Goal: Browse casually: Explore the website without a specific task or goal

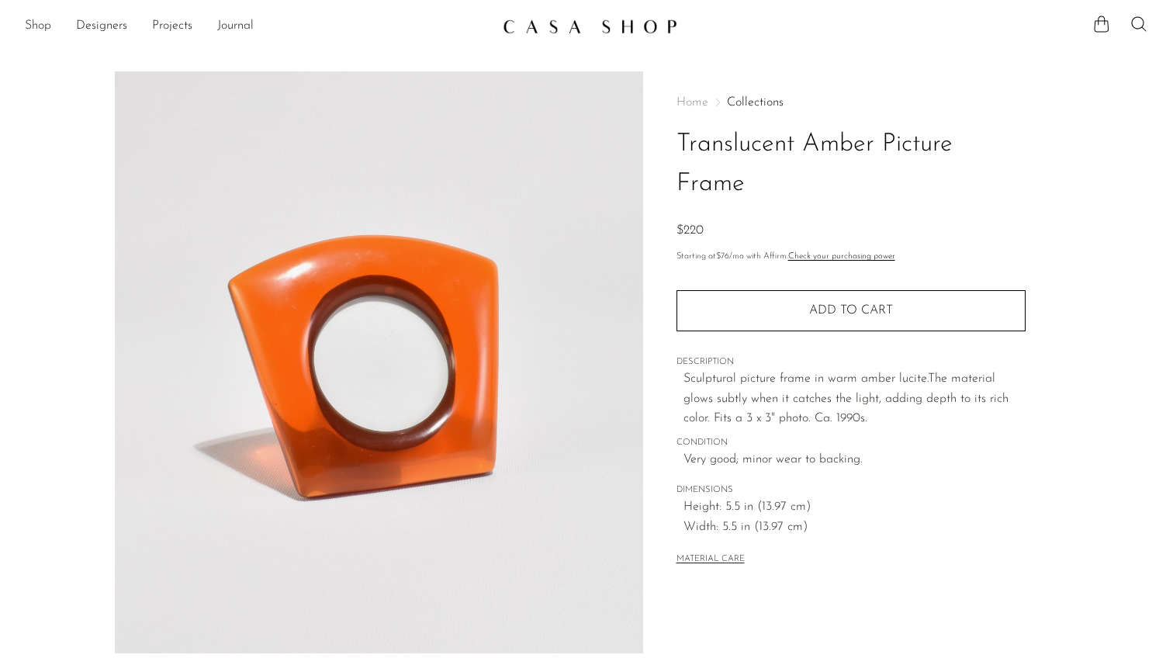
click at [40, 25] on link "Shop" at bounding box center [38, 26] width 26 height 20
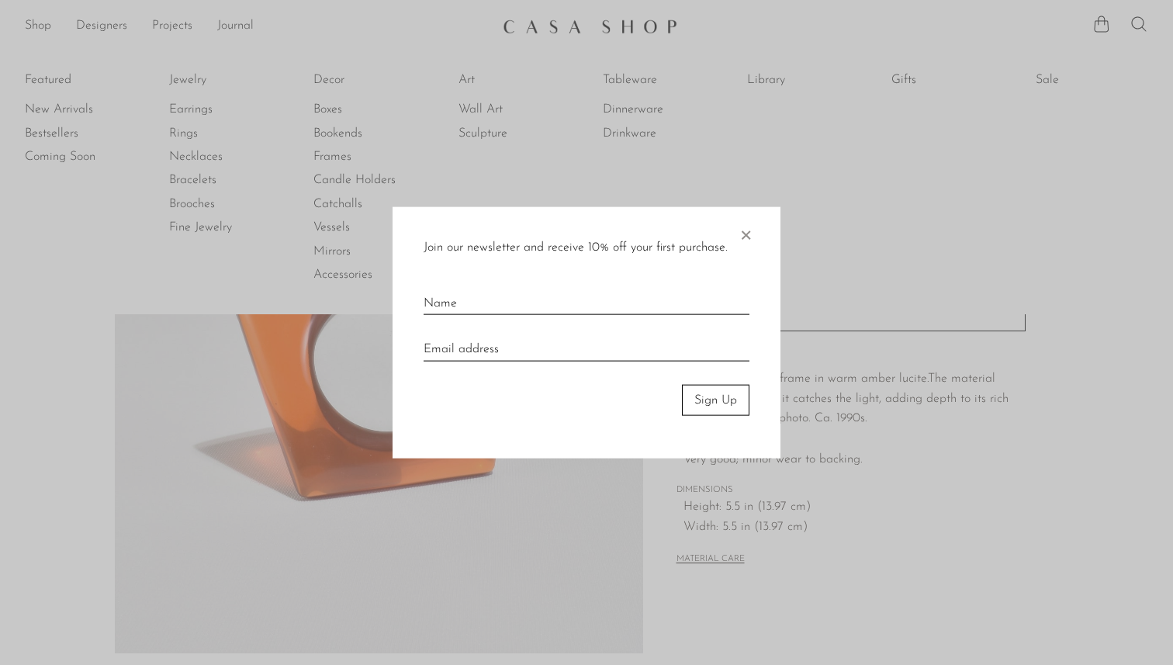
click at [748, 245] on span "×" at bounding box center [746, 231] width 16 height 50
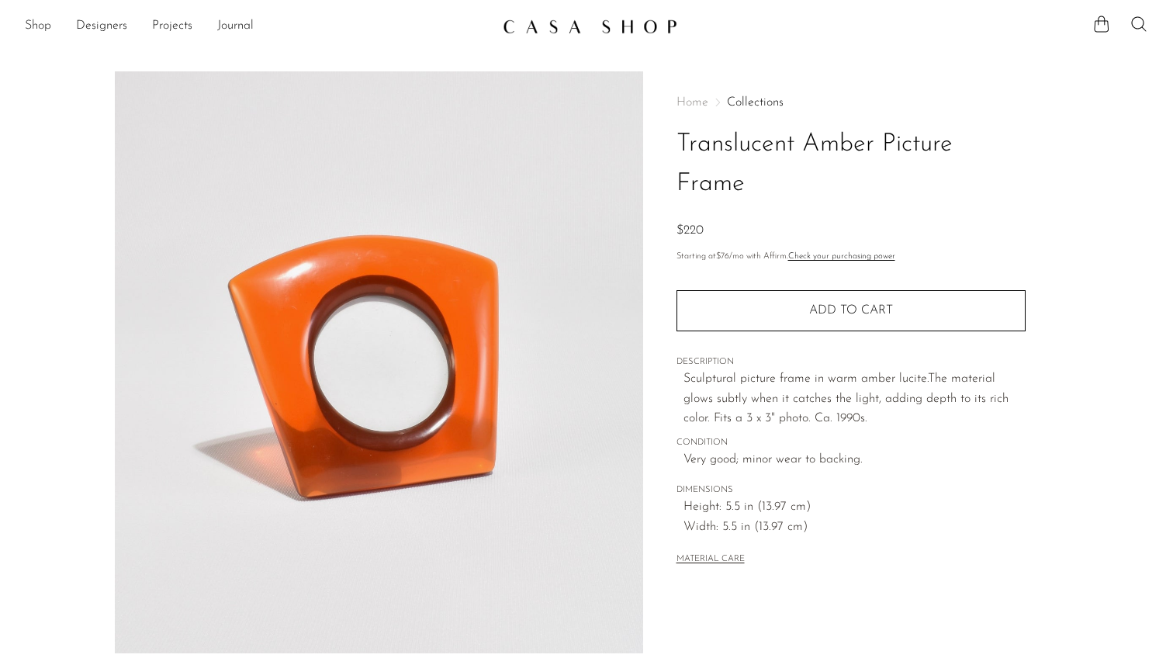
click at [47, 26] on link "Shop" at bounding box center [38, 26] width 26 height 20
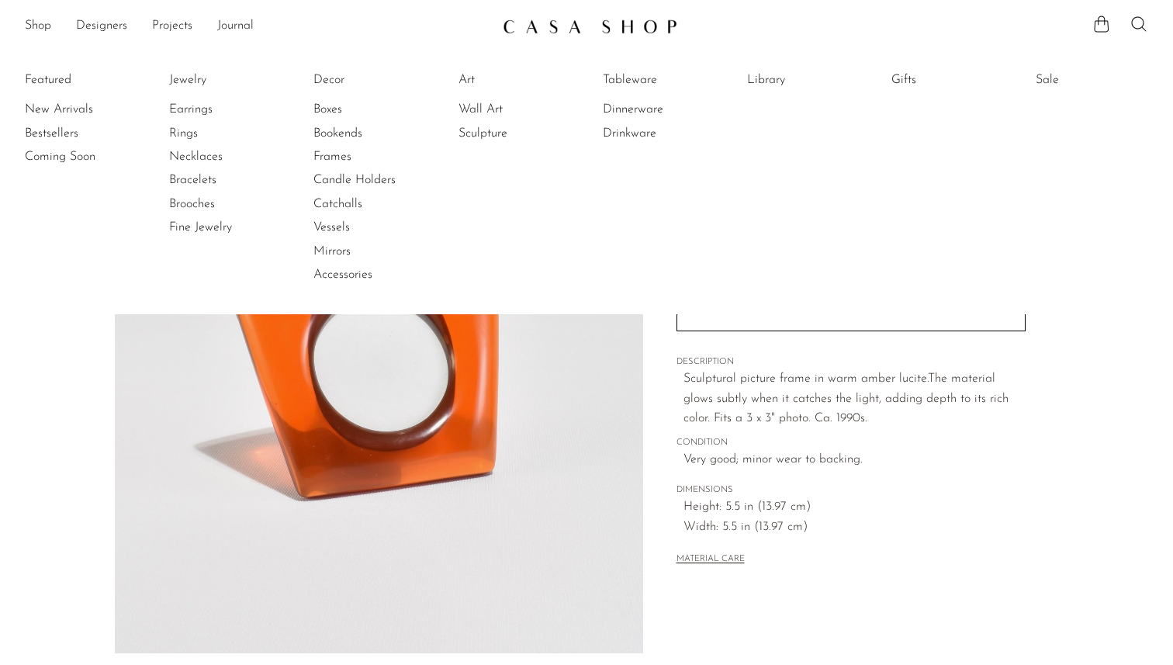
click at [49, 83] on li "Featured New Arrivals Bestsellers Coming Soon" at bounding box center [81, 177] width 112 height 225
click at [51, 78] on li "Featured New Arrivals Bestsellers Coming Soon" at bounding box center [81, 177] width 112 height 225
click at [54, 105] on link "New Arrivals" at bounding box center [83, 109] width 116 height 17
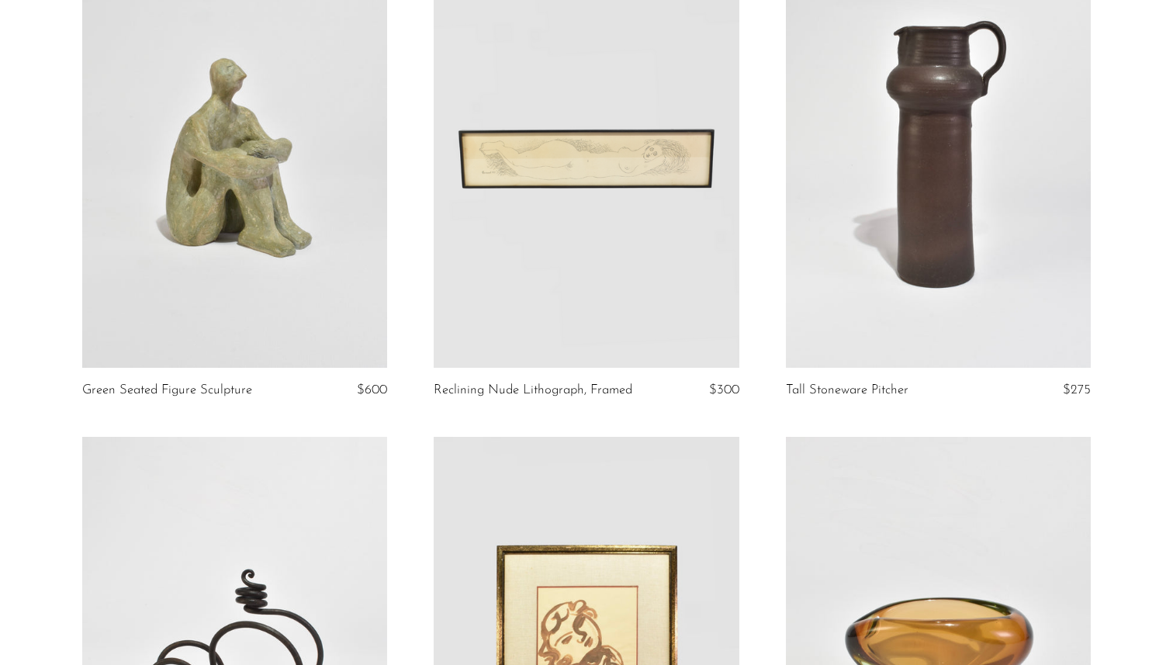
scroll to position [700, 0]
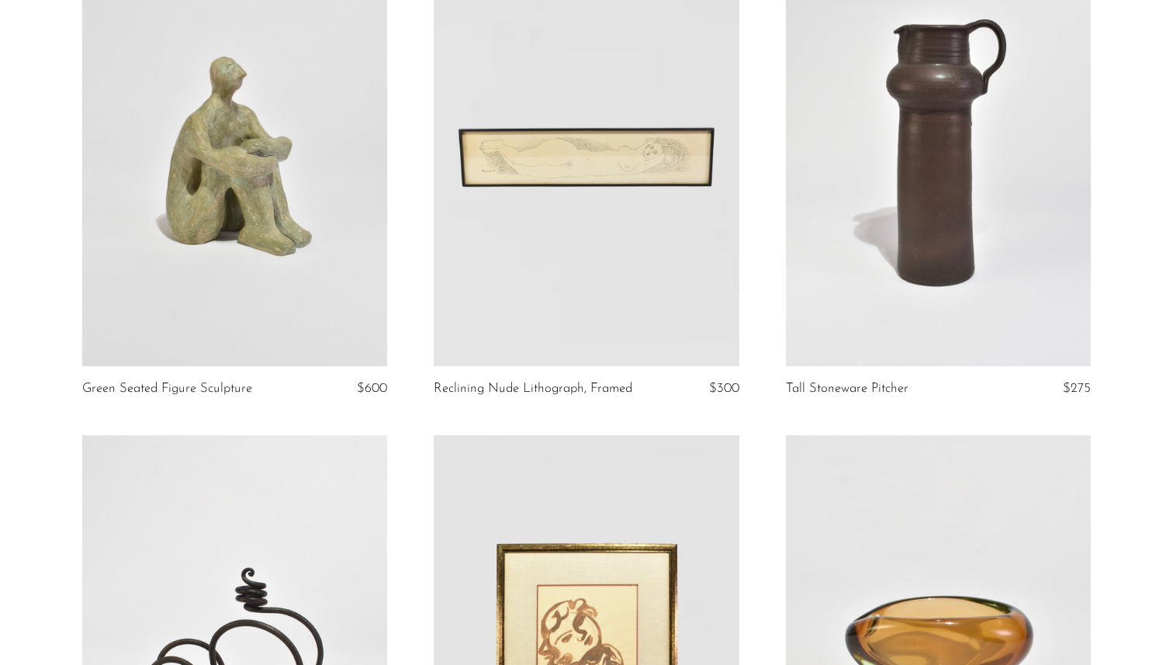
click at [307, 211] on link at bounding box center [235, 152] width 306 height 427
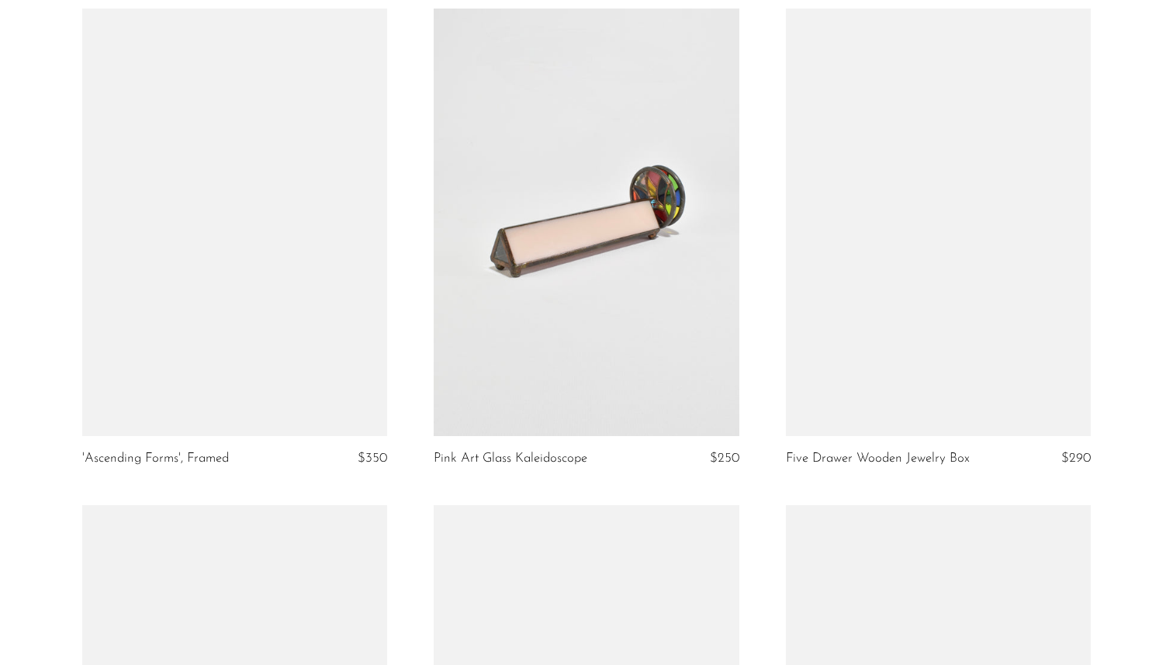
scroll to position [2123, 0]
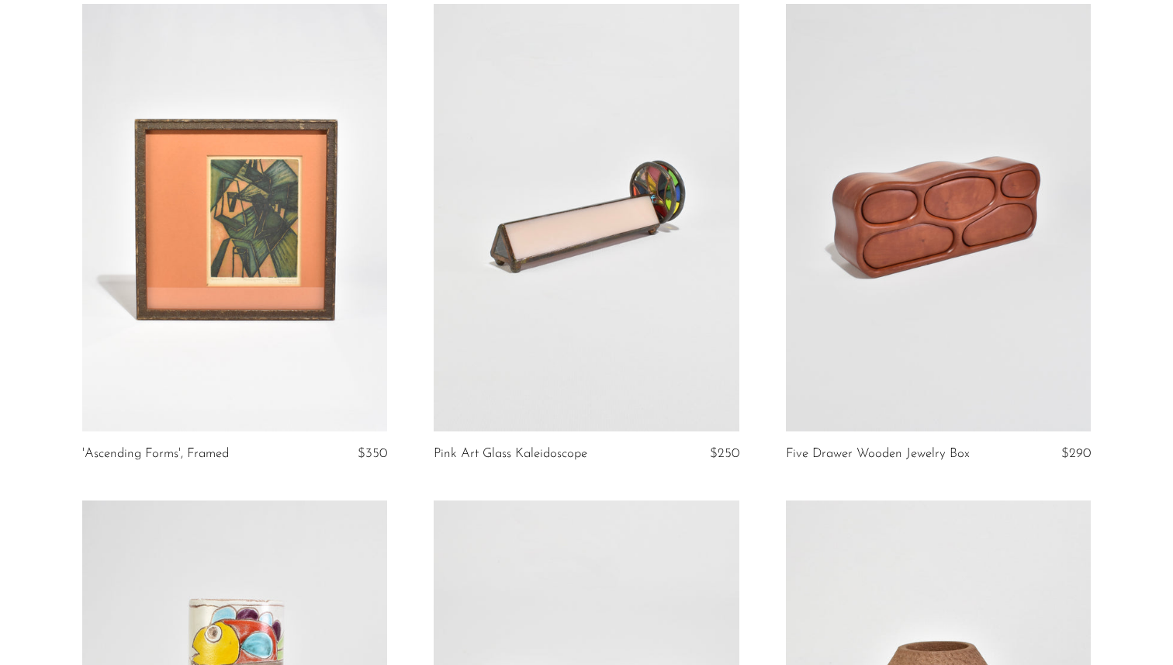
click at [474, 218] on link at bounding box center [587, 217] width 306 height 427
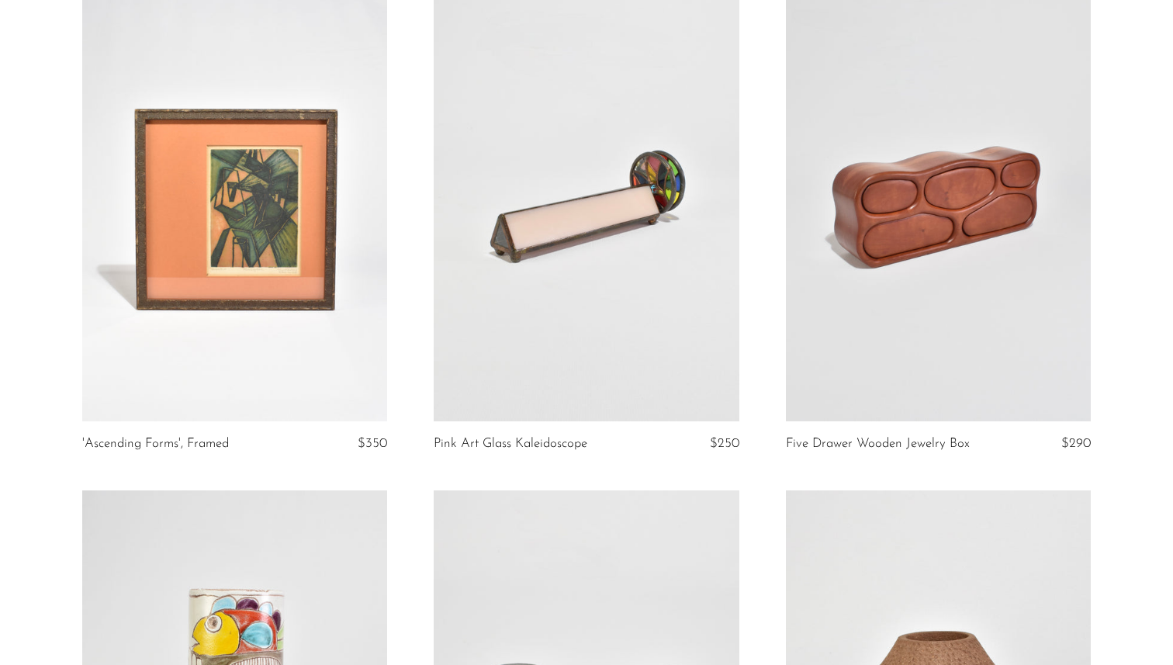
scroll to position [2142, 0]
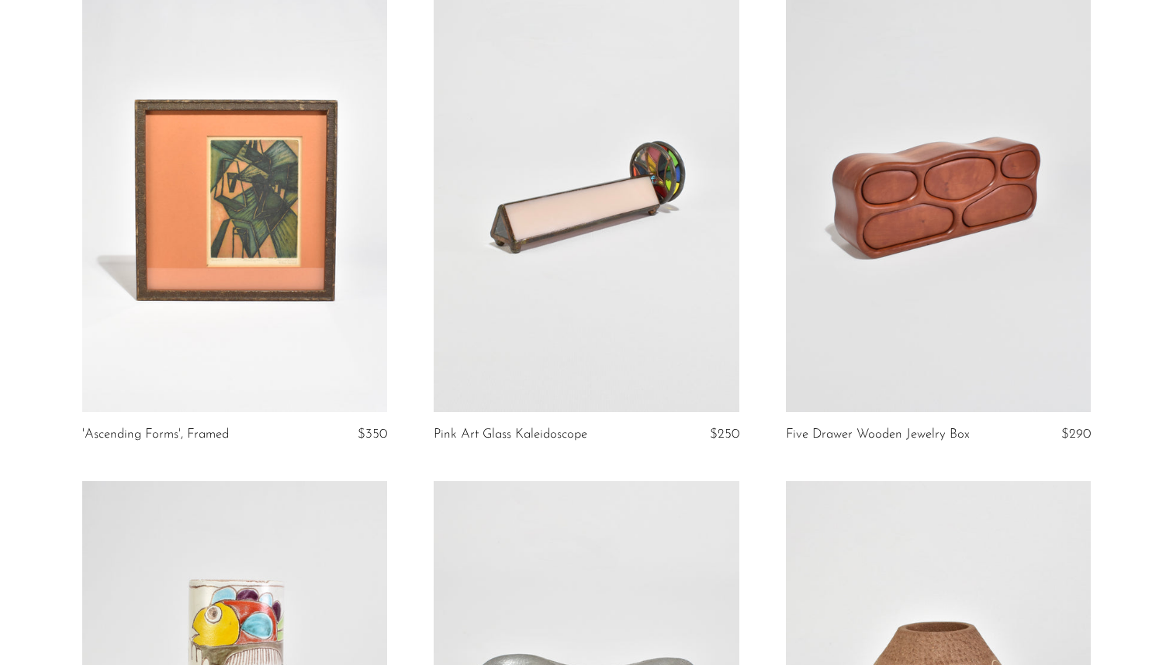
click at [932, 355] on link at bounding box center [939, 197] width 306 height 427
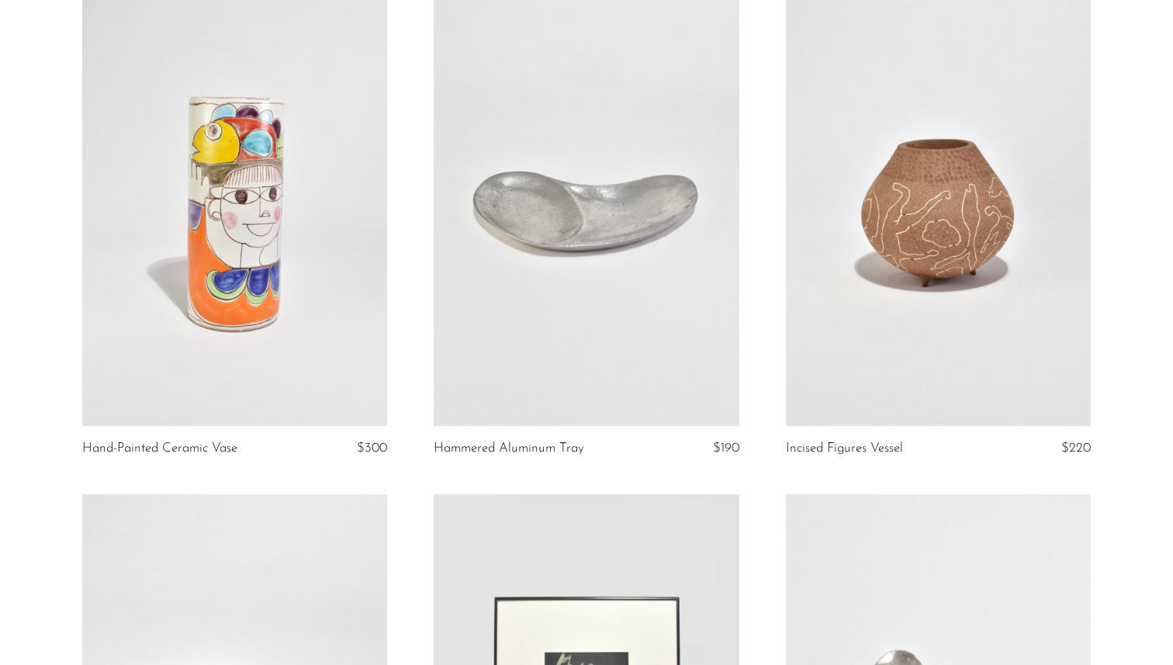
scroll to position [2629, 0]
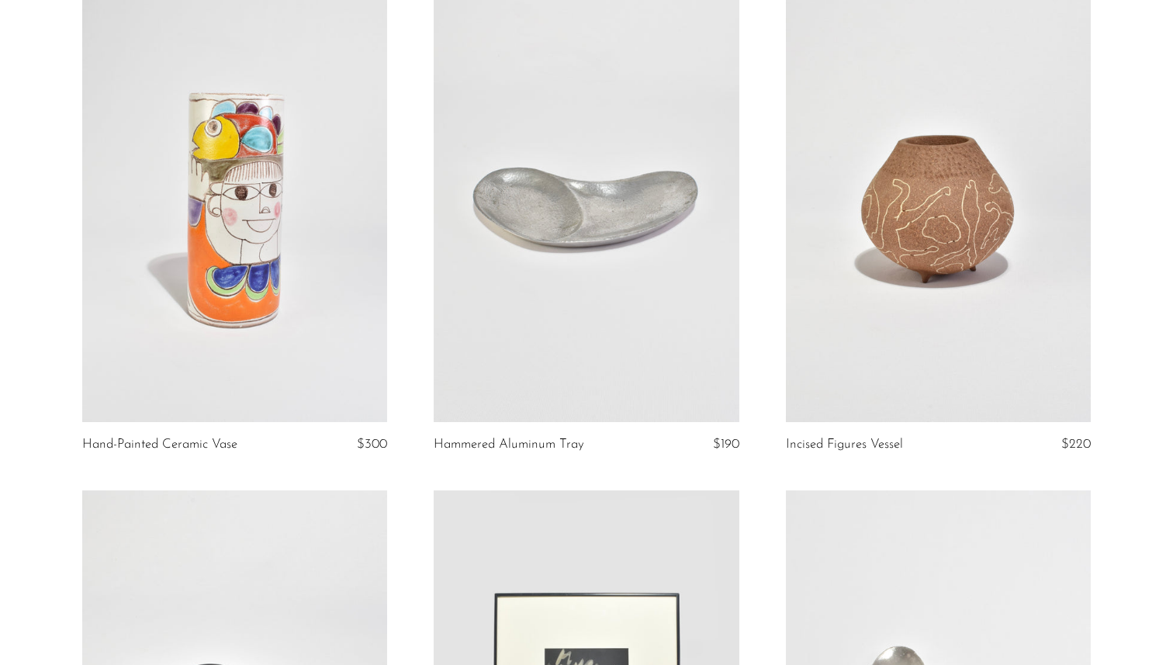
click at [161, 196] on link at bounding box center [235, 208] width 306 height 427
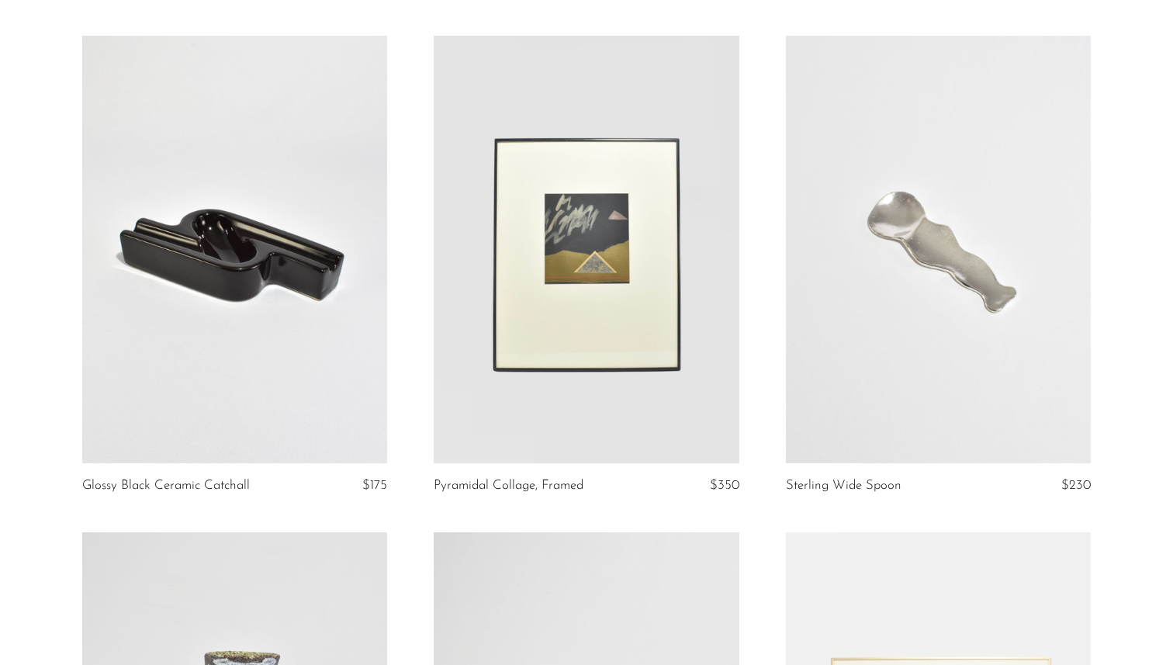
scroll to position [3134, 0]
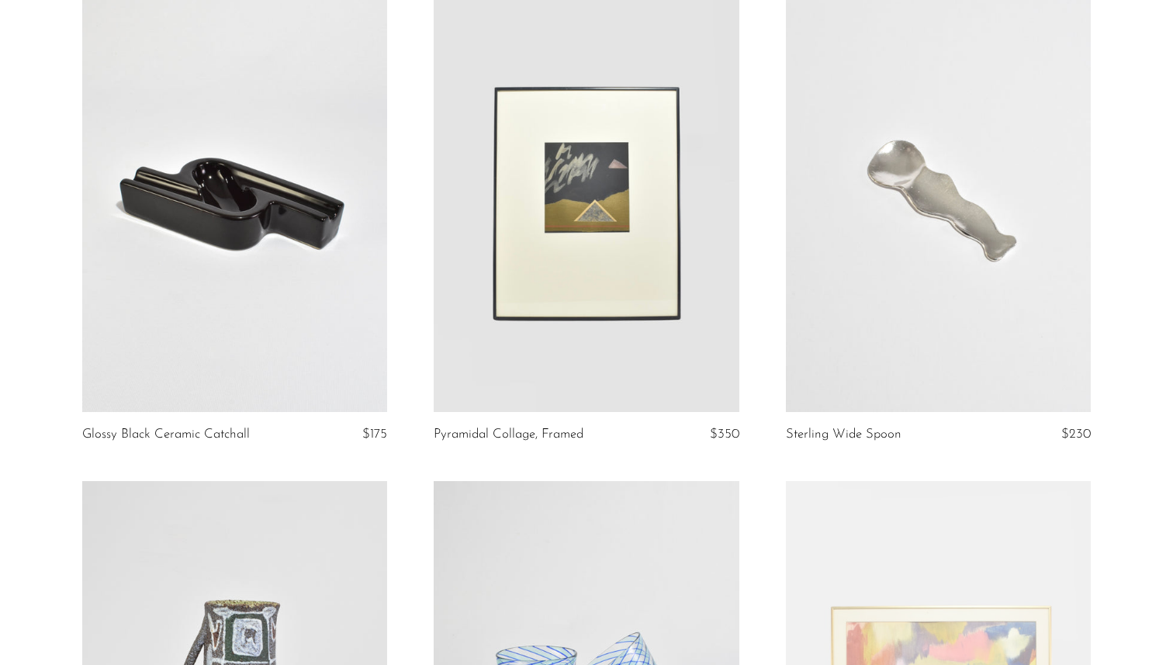
click at [470, 279] on link at bounding box center [587, 197] width 306 height 427
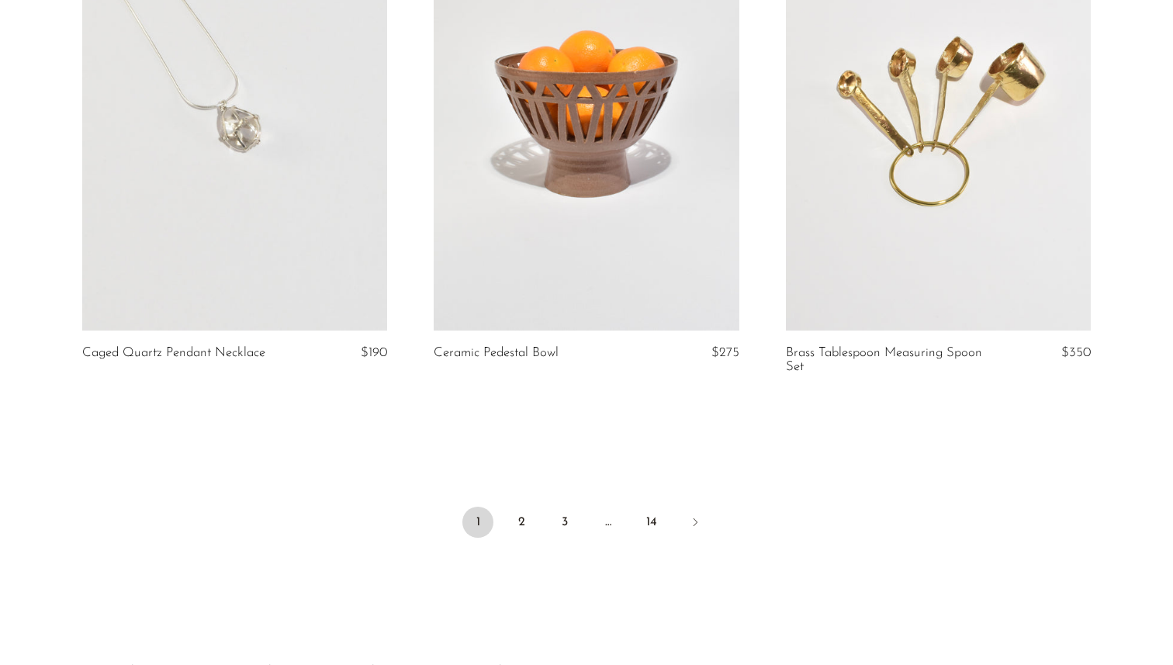
scroll to position [5820, 0]
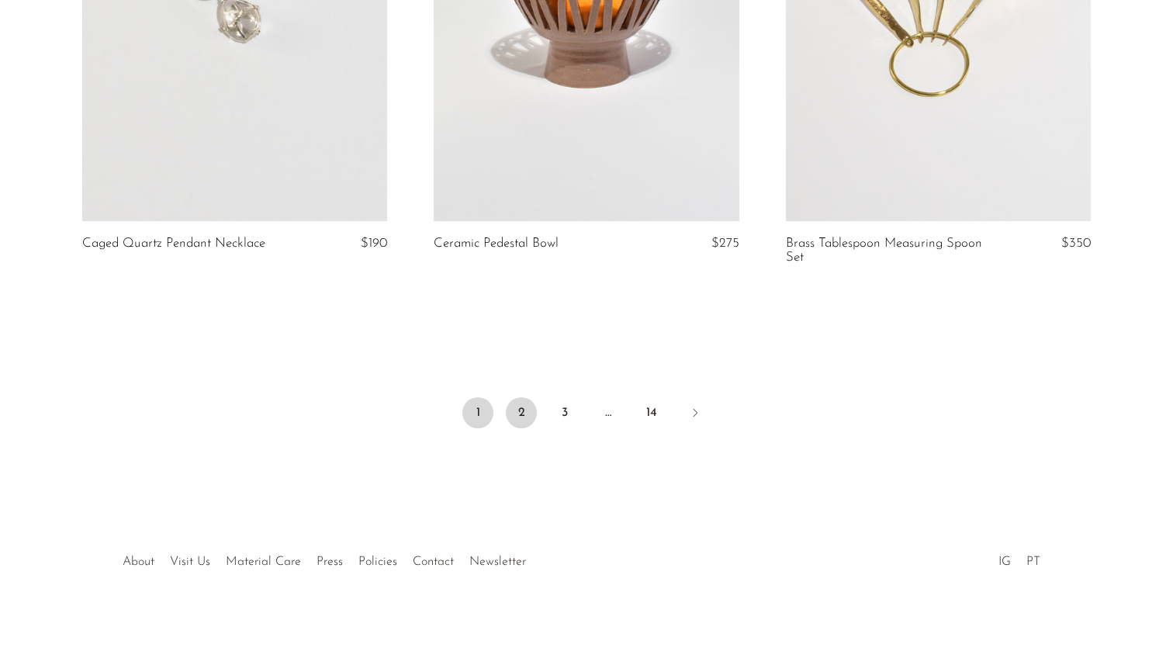
click at [513, 415] on link "2" at bounding box center [521, 412] width 31 height 31
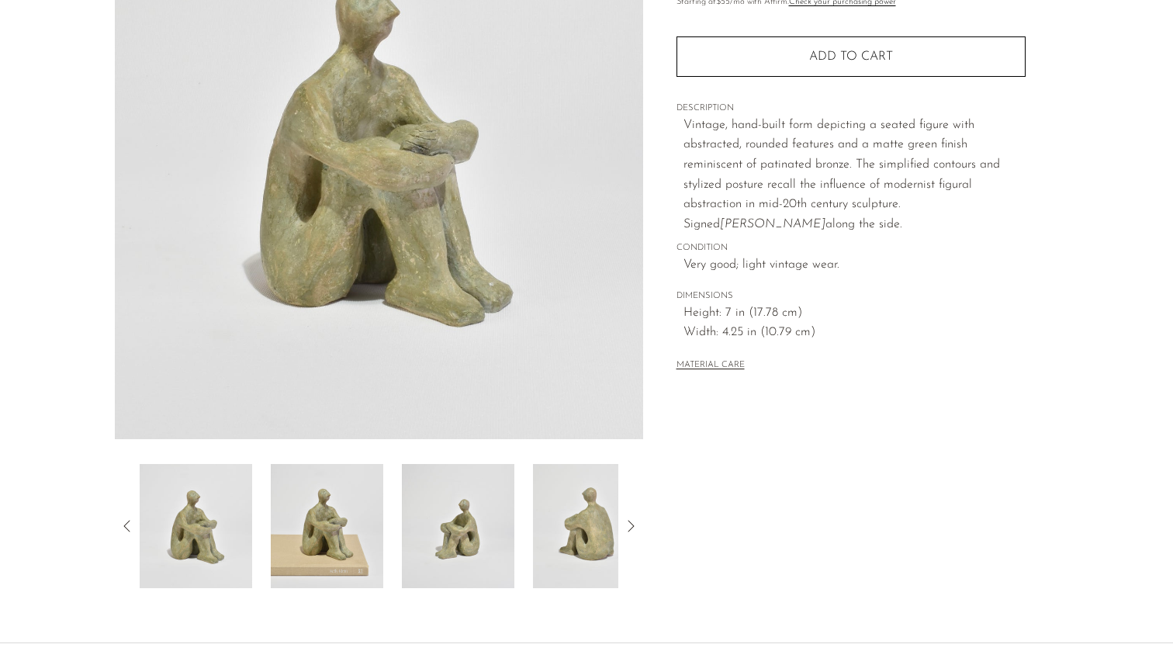
scroll to position [345, 0]
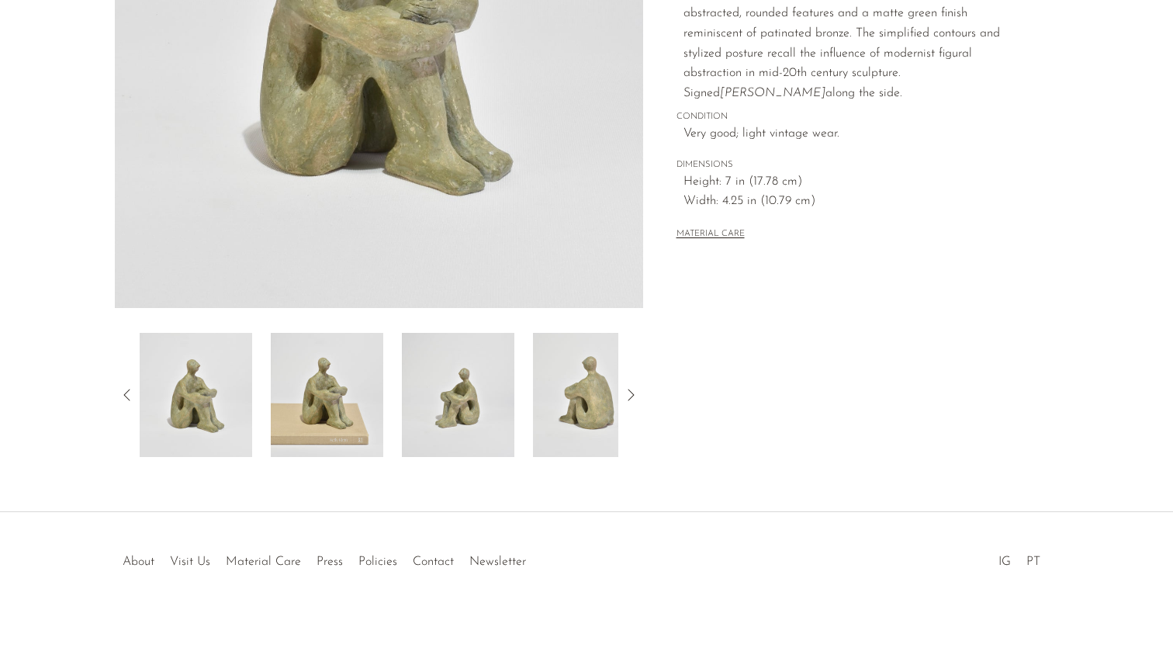
click at [350, 411] on img at bounding box center [327, 395] width 112 height 124
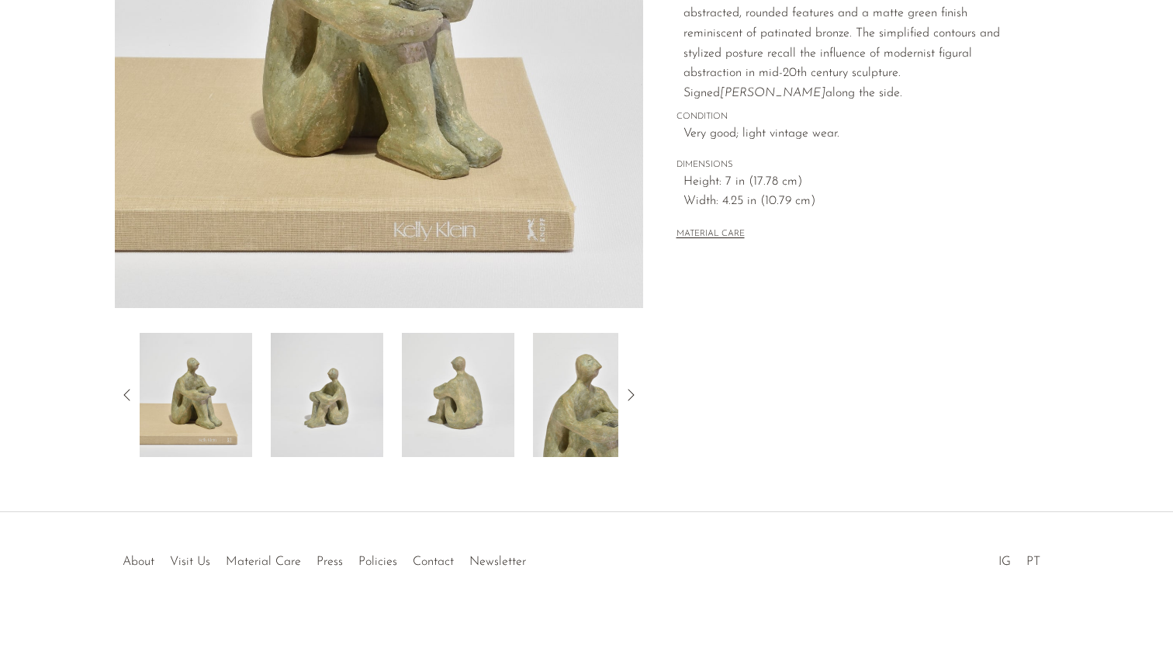
click at [387, 411] on div at bounding box center [379, 395] width 479 height 124
click at [465, 402] on img at bounding box center [458, 395] width 112 height 124
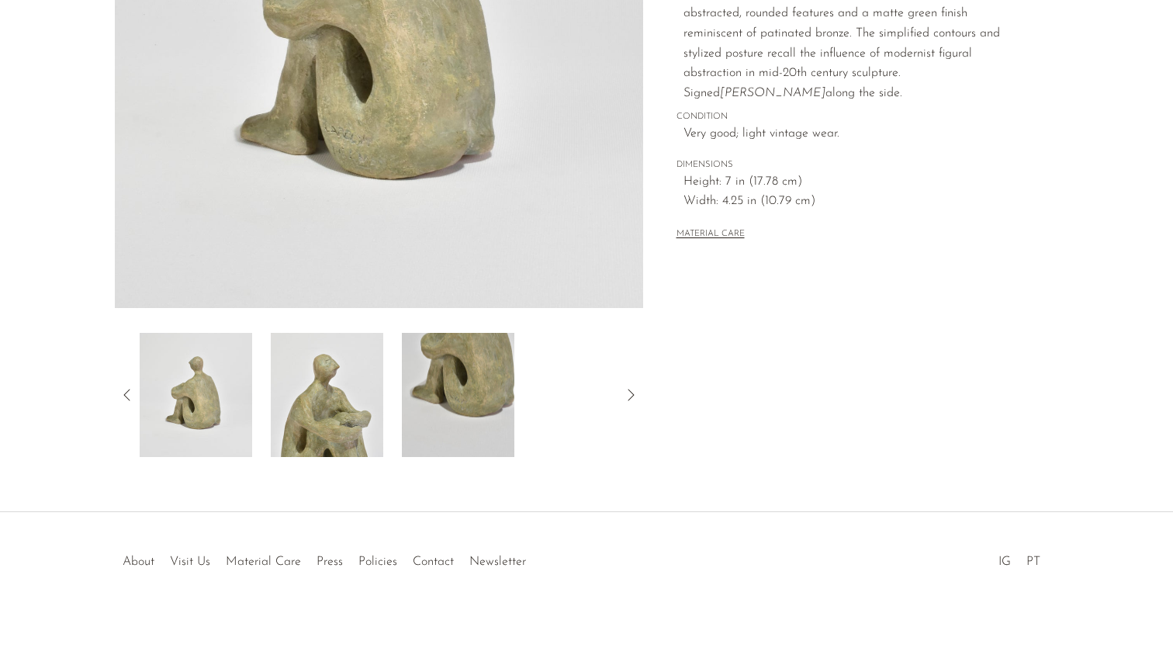
click at [514, 414] on div at bounding box center [379, 395] width 479 height 124
click at [493, 406] on img at bounding box center [458, 395] width 112 height 124
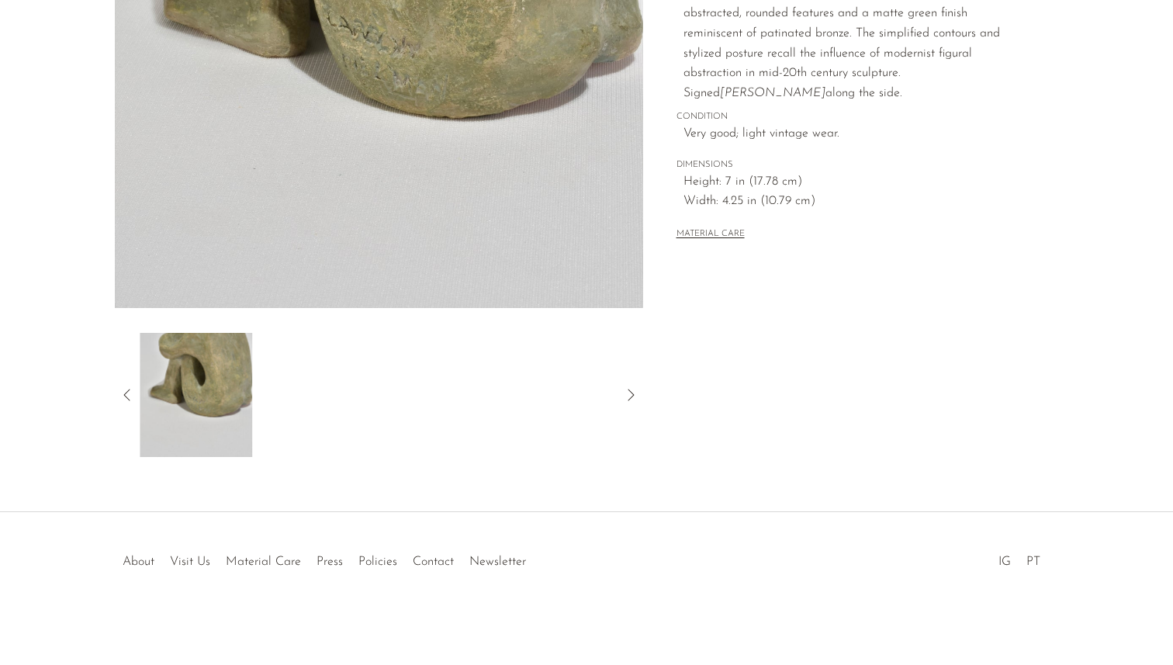
click at [557, 413] on div at bounding box center [379, 395] width 479 height 124
click at [230, 355] on img at bounding box center [196, 395] width 112 height 124
click at [133, 382] on div at bounding box center [379, 395] width 528 height 124
click at [135, 393] on icon at bounding box center [127, 395] width 19 height 19
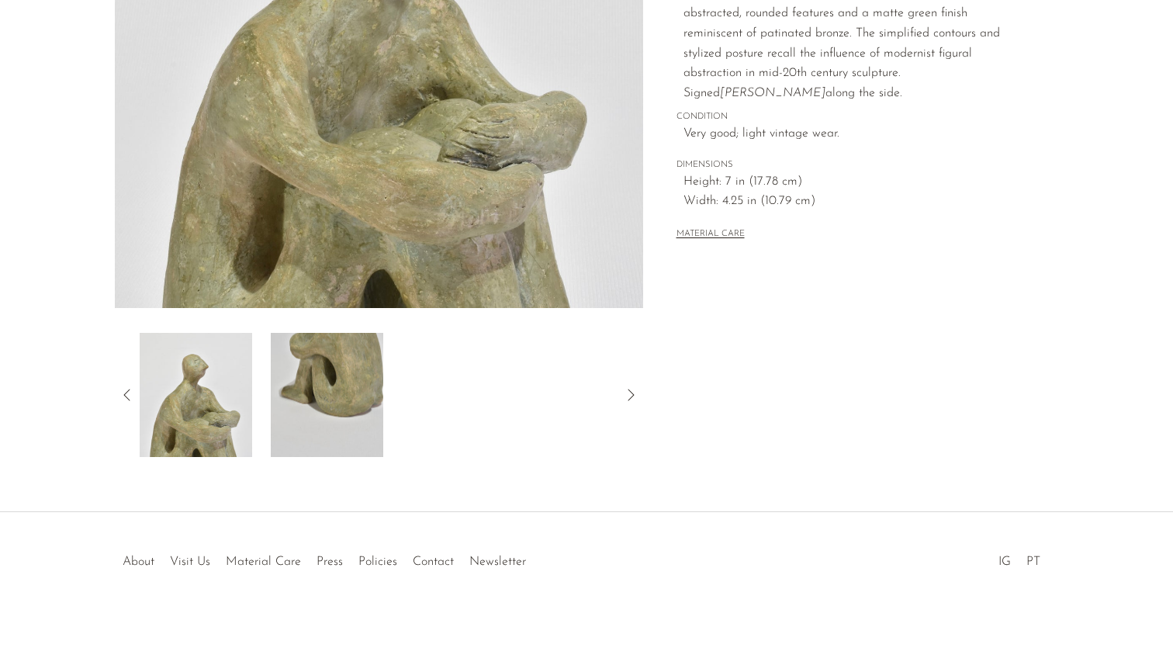
click at [135, 393] on icon at bounding box center [127, 395] width 19 height 19
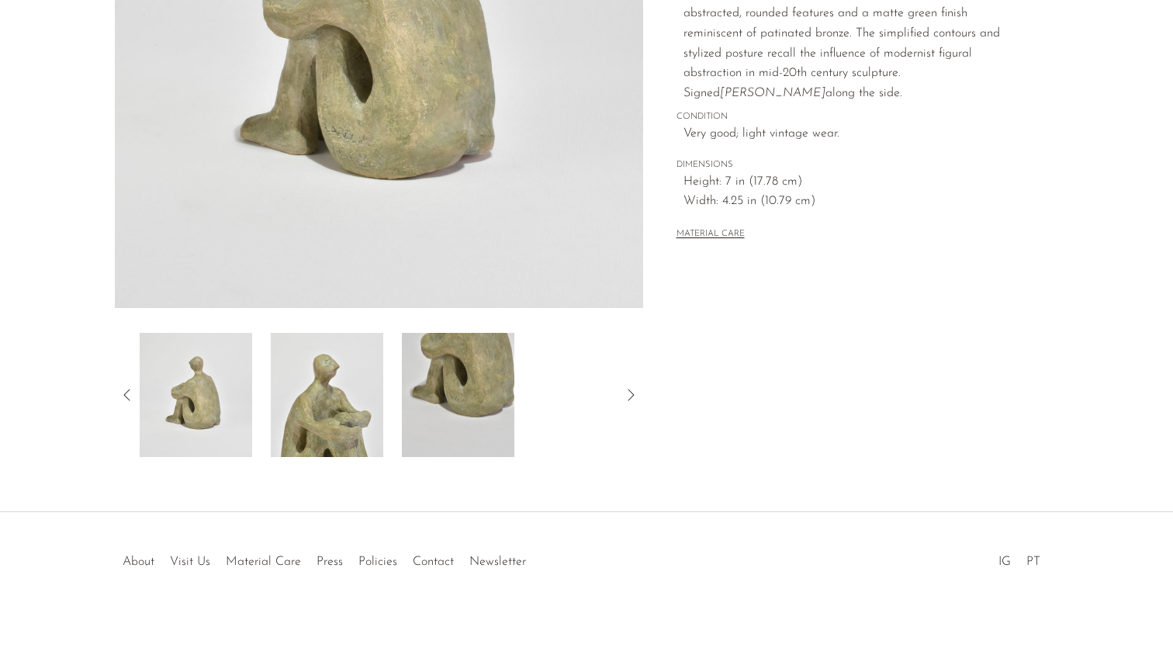
click at [135, 393] on icon at bounding box center [127, 395] width 19 height 19
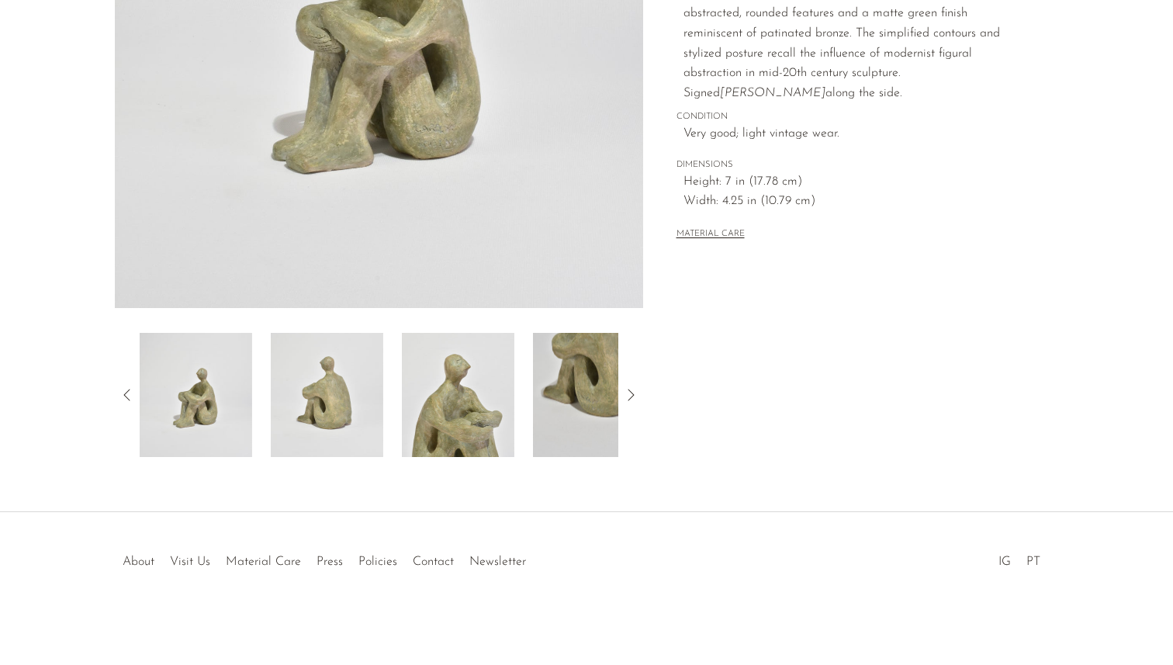
click at [135, 393] on icon at bounding box center [127, 395] width 19 height 19
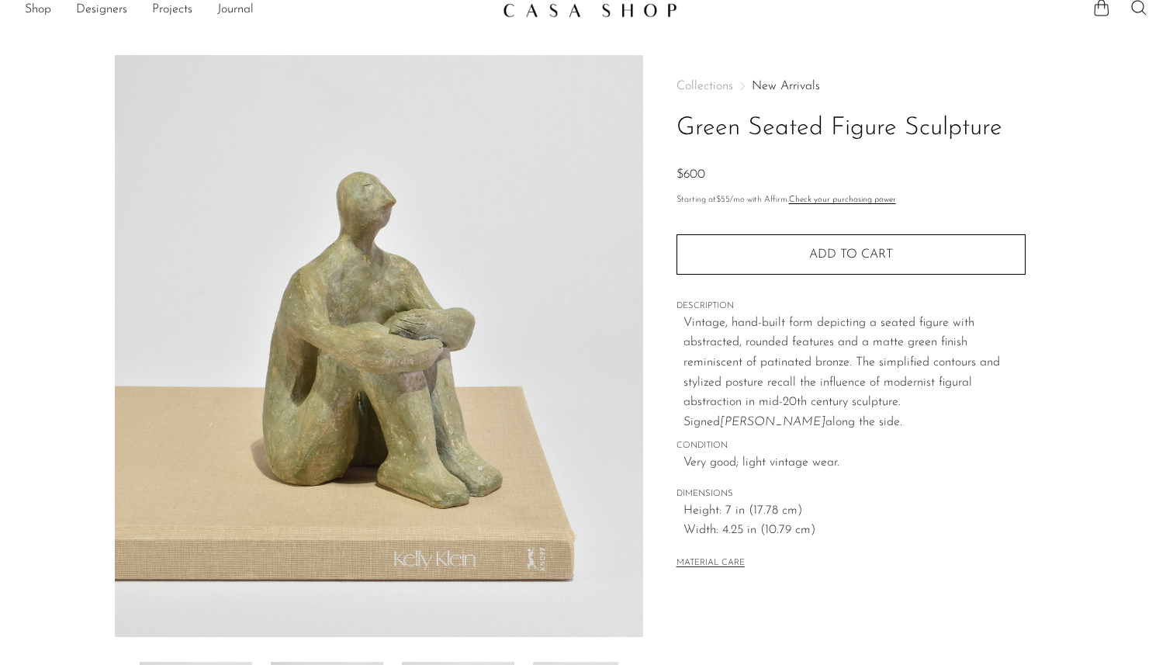
scroll to position [0, 0]
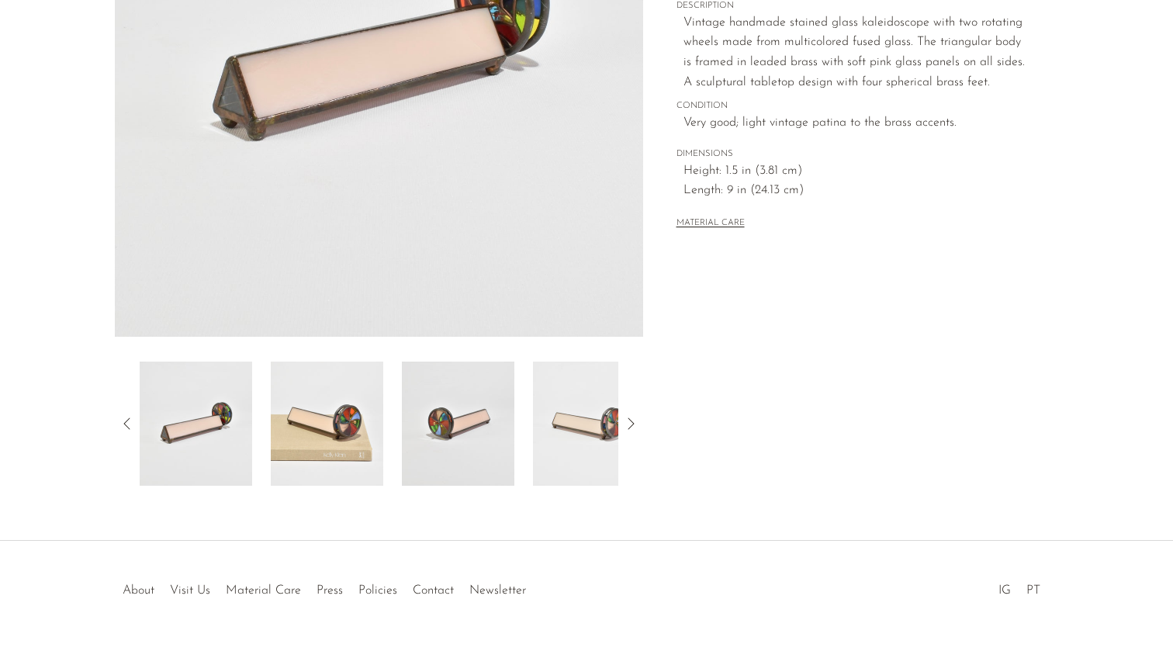
scroll to position [345, 0]
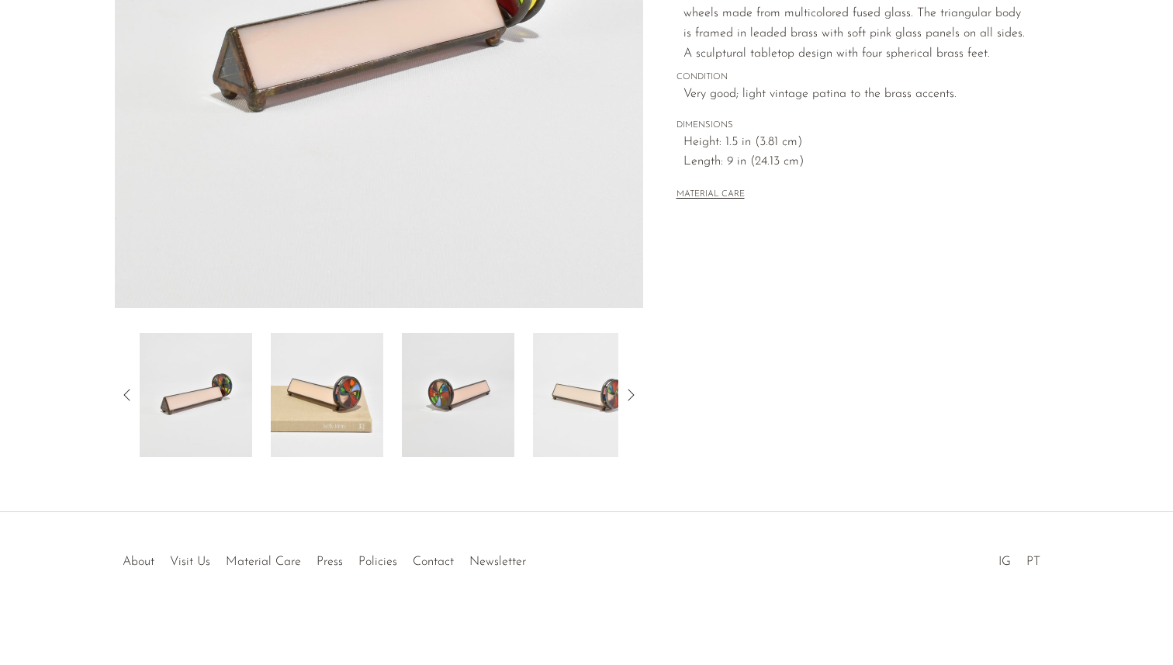
click at [468, 377] on img at bounding box center [458, 395] width 112 height 124
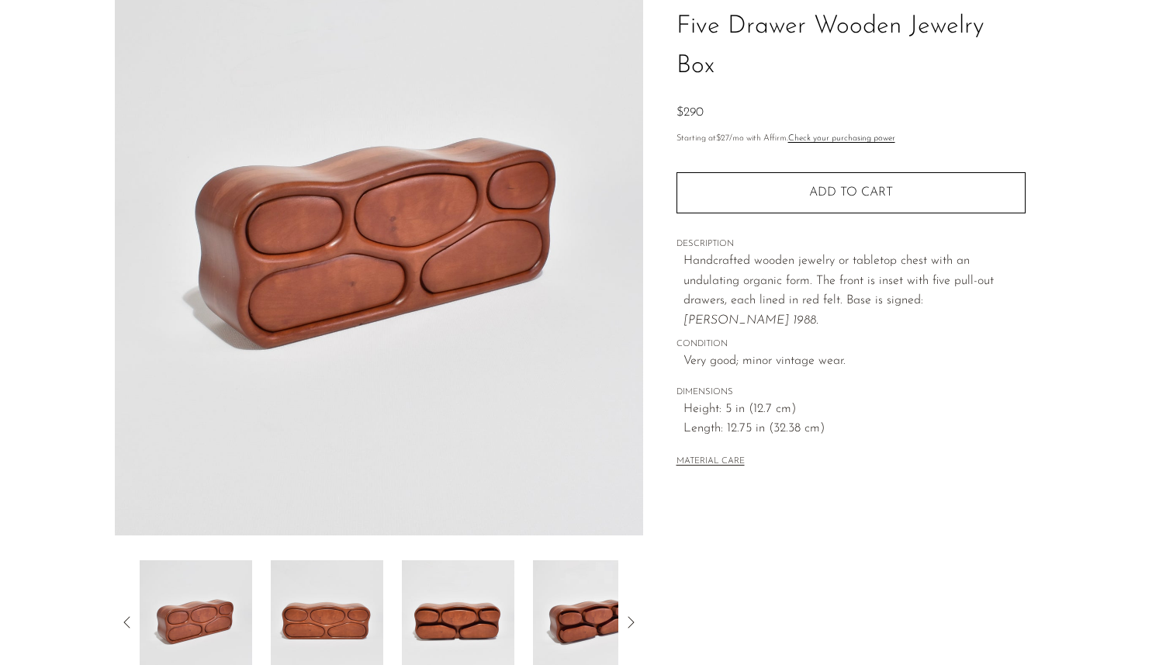
scroll to position [345, 0]
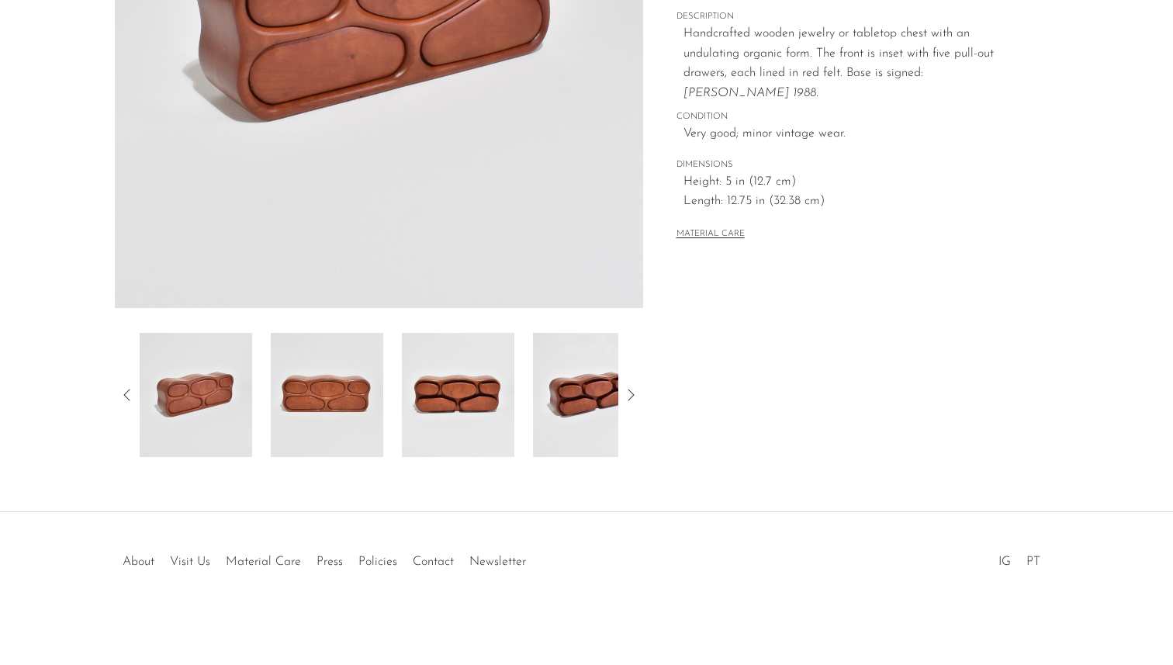
click at [594, 431] on img at bounding box center [589, 395] width 112 height 124
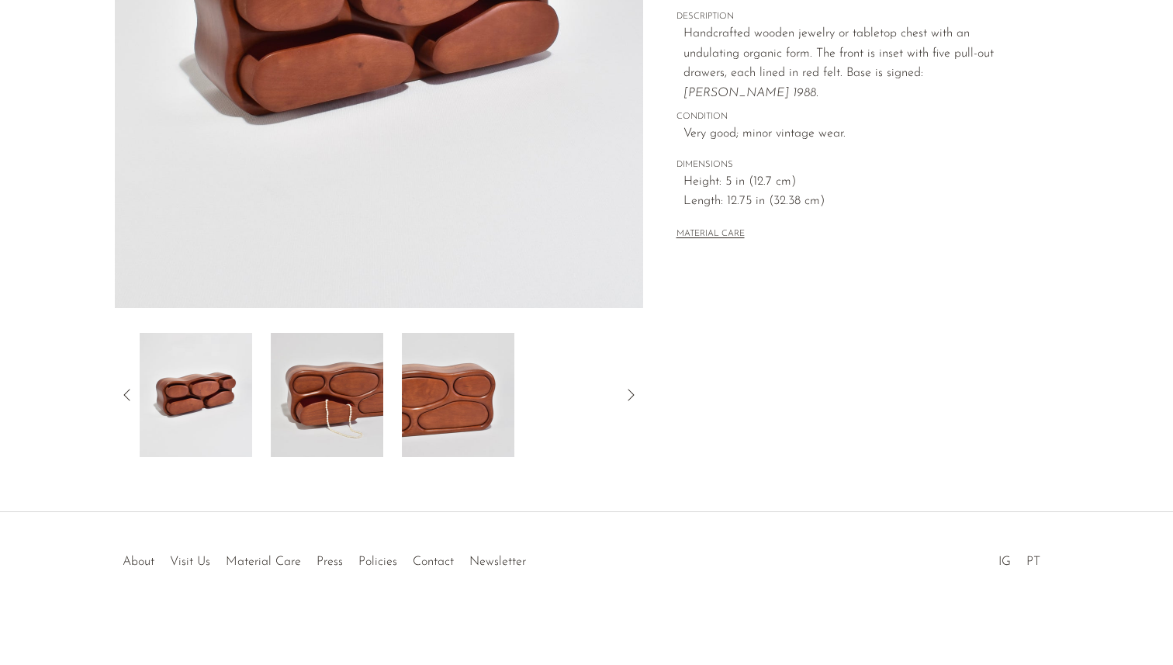
click at [602, 423] on div at bounding box center [379, 395] width 479 height 124
click at [659, 388] on div "Collections New Arrivals Five Drawer Wooden Jewelry Box $290 Starting at $27 /m…" at bounding box center [850, 91] width 415 height 731
click at [626, 388] on icon at bounding box center [630, 395] width 19 height 19
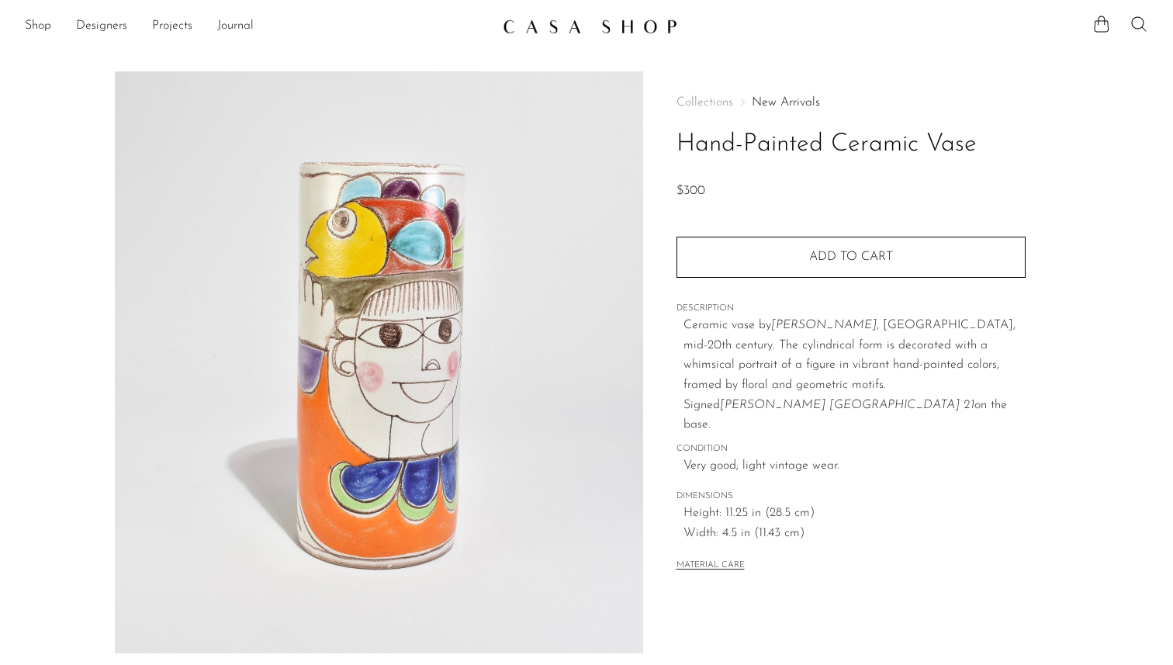
click at [604, 372] on img at bounding box center [379, 362] width 528 height 582
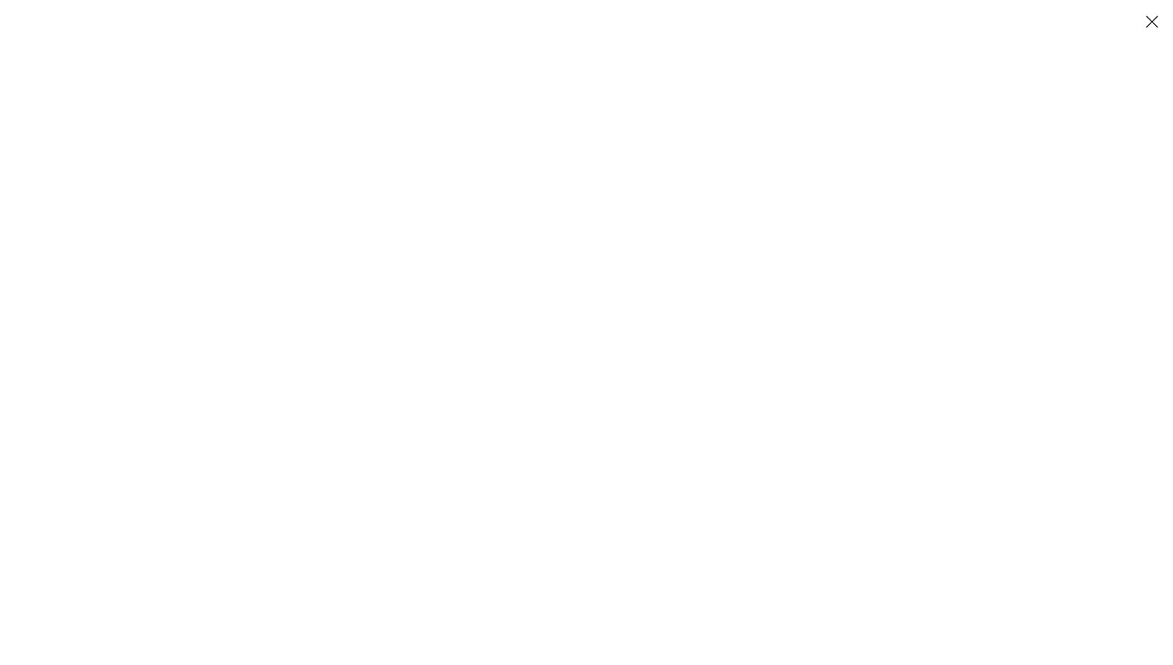
scroll to position [345, 0]
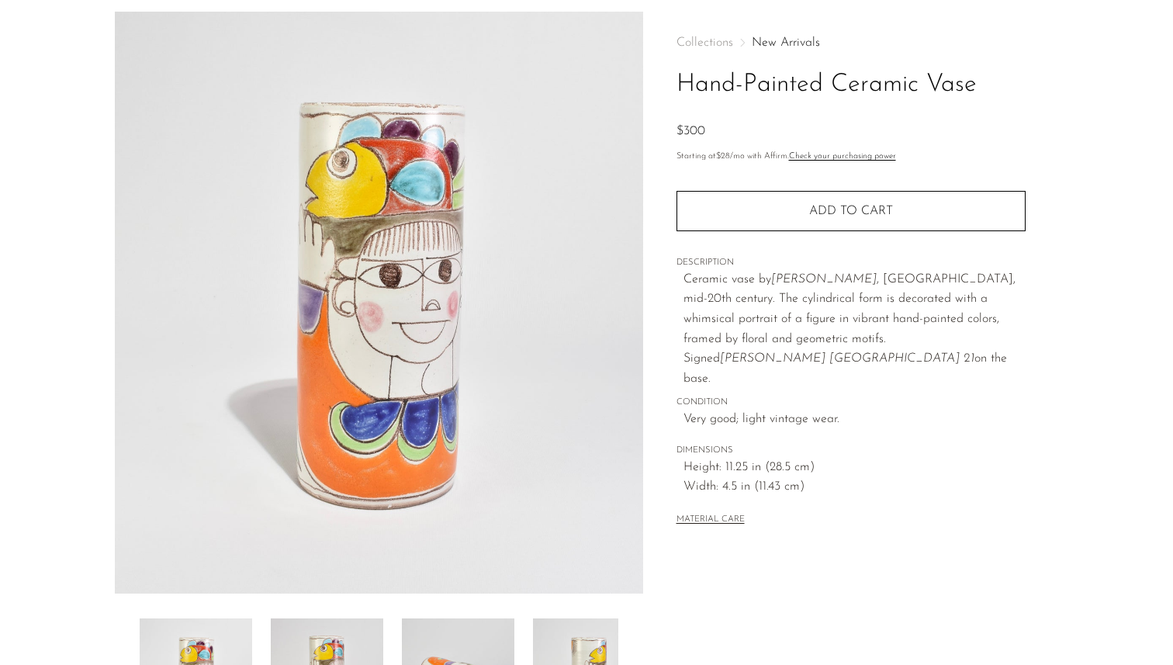
scroll to position [52, 0]
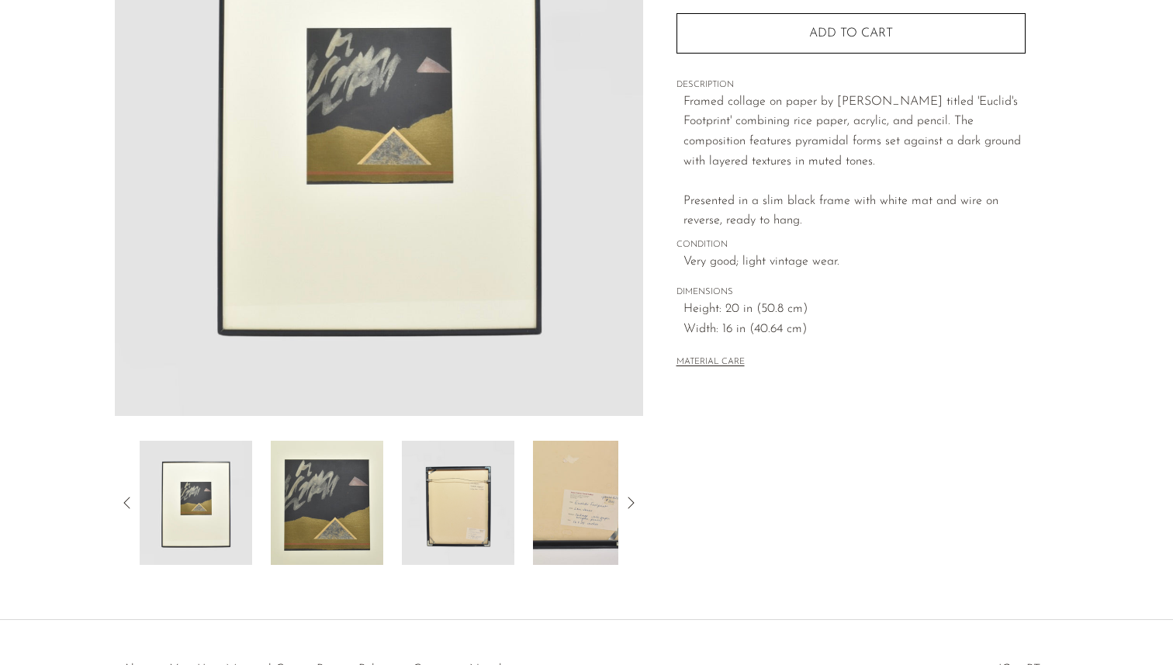
scroll to position [345, 0]
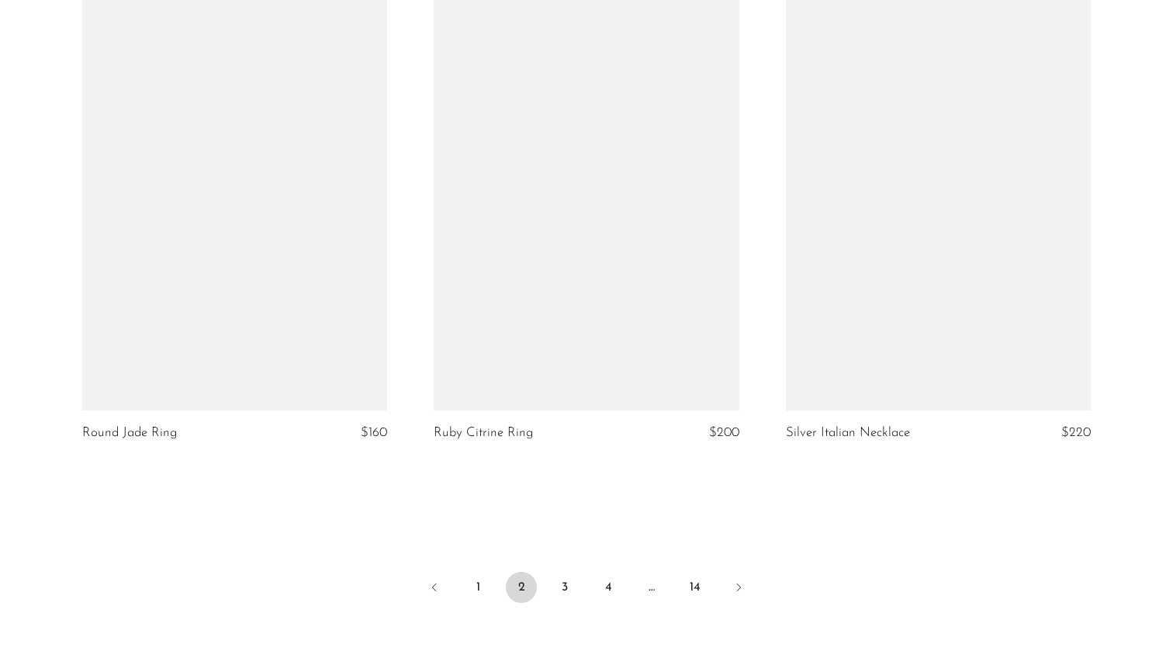
scroll to position [5781, 0]
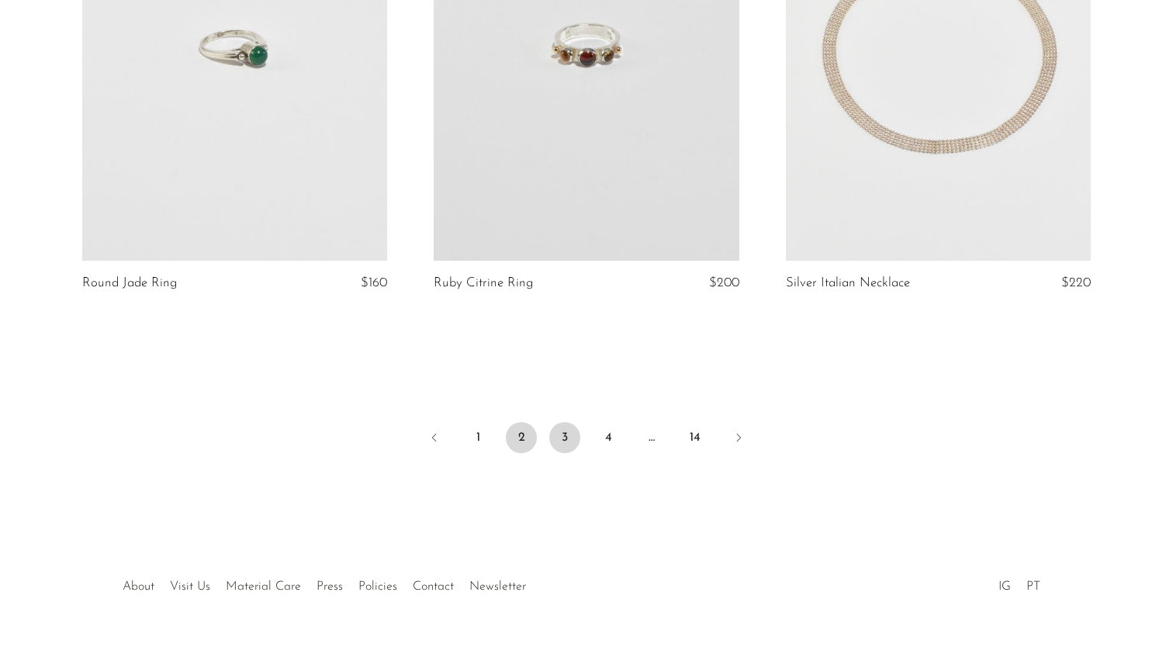
click at [557, 435] on link "3" at bounding box center [564, 437] width 31 height 31
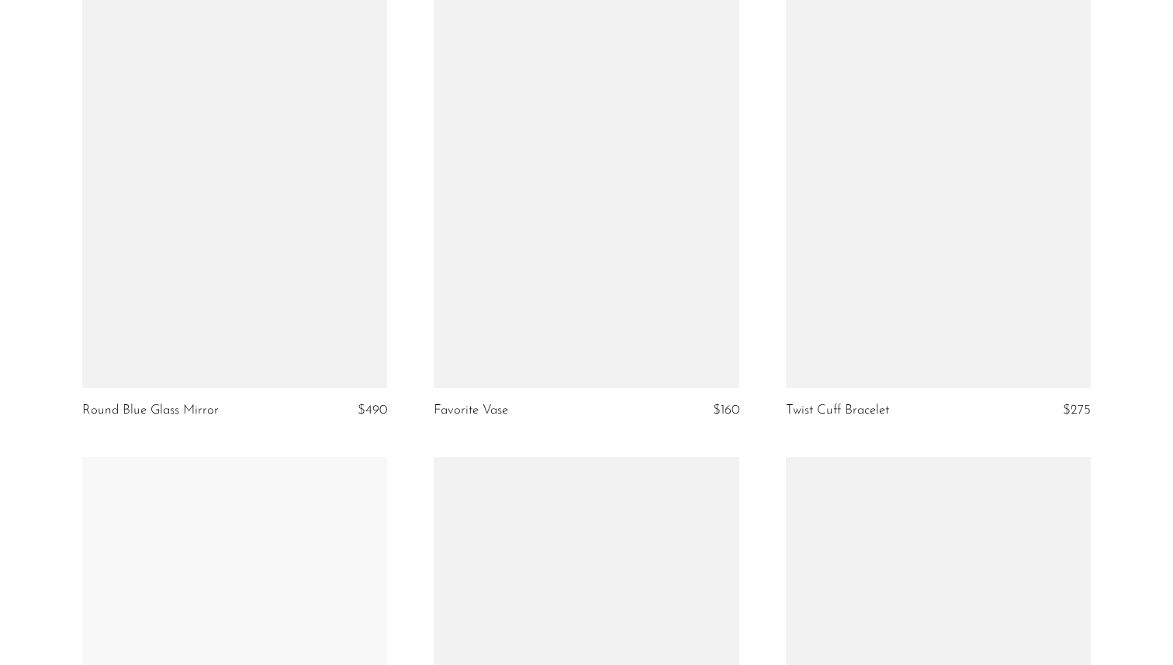
scroll to position [4691, 0]
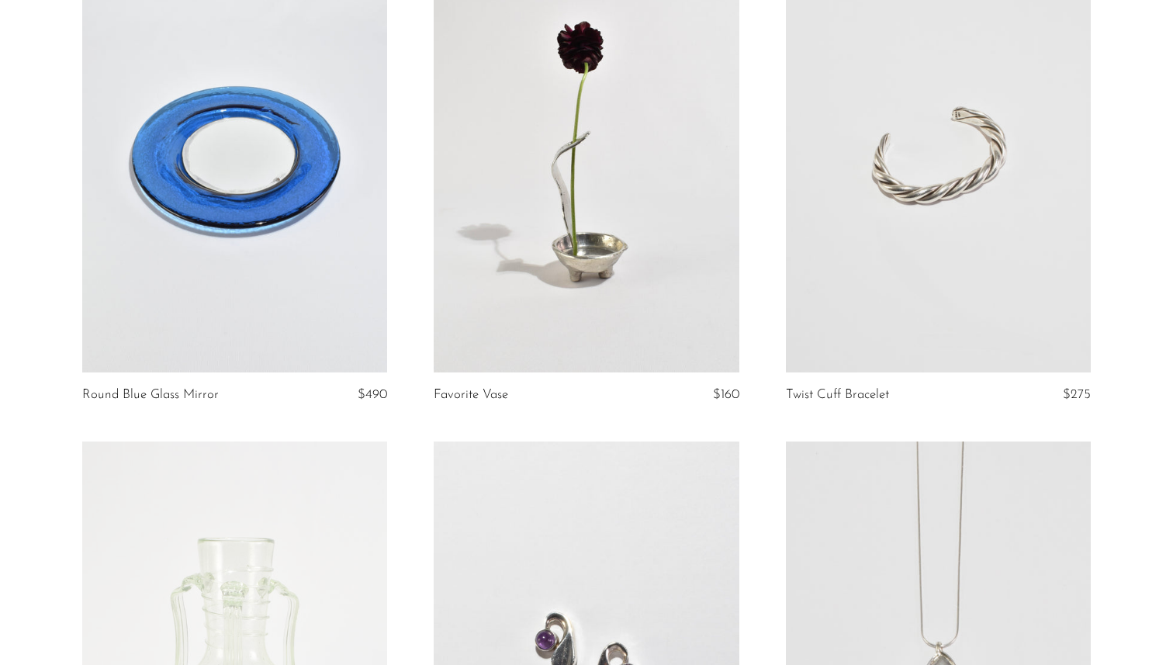
click at [365, 336] on link at bounding box center [235, 159] width 306 height 427
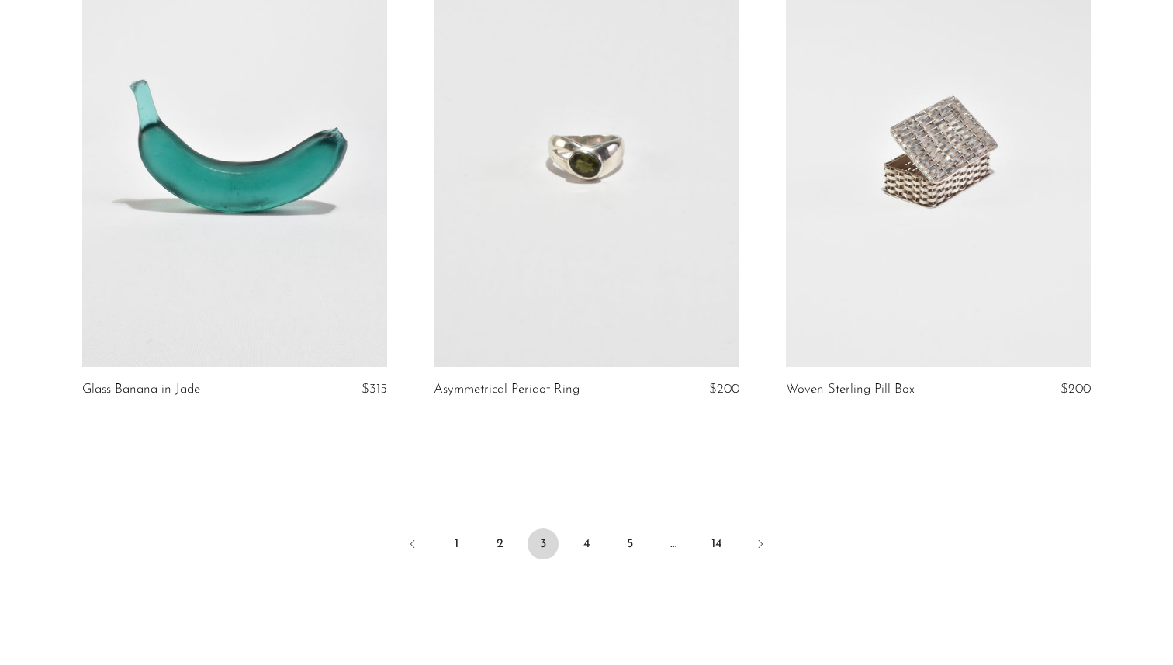
scroll to position [5699, 0]
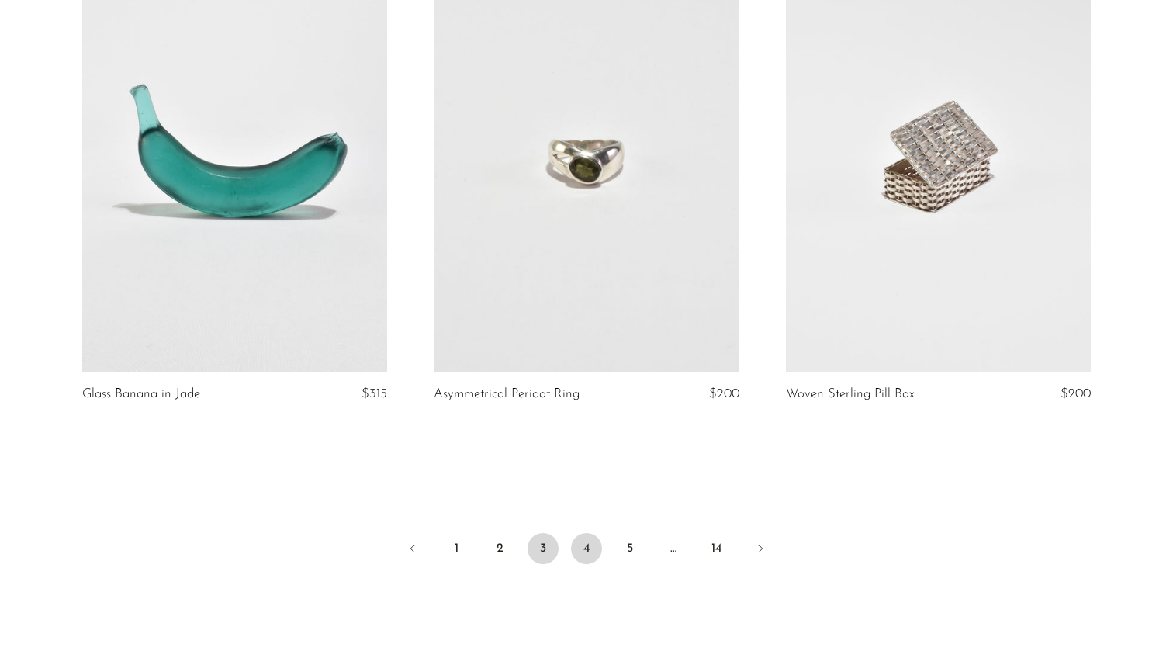
click at [591, 548] on link "4" at bounding box center [586, 548] width 31 height 31
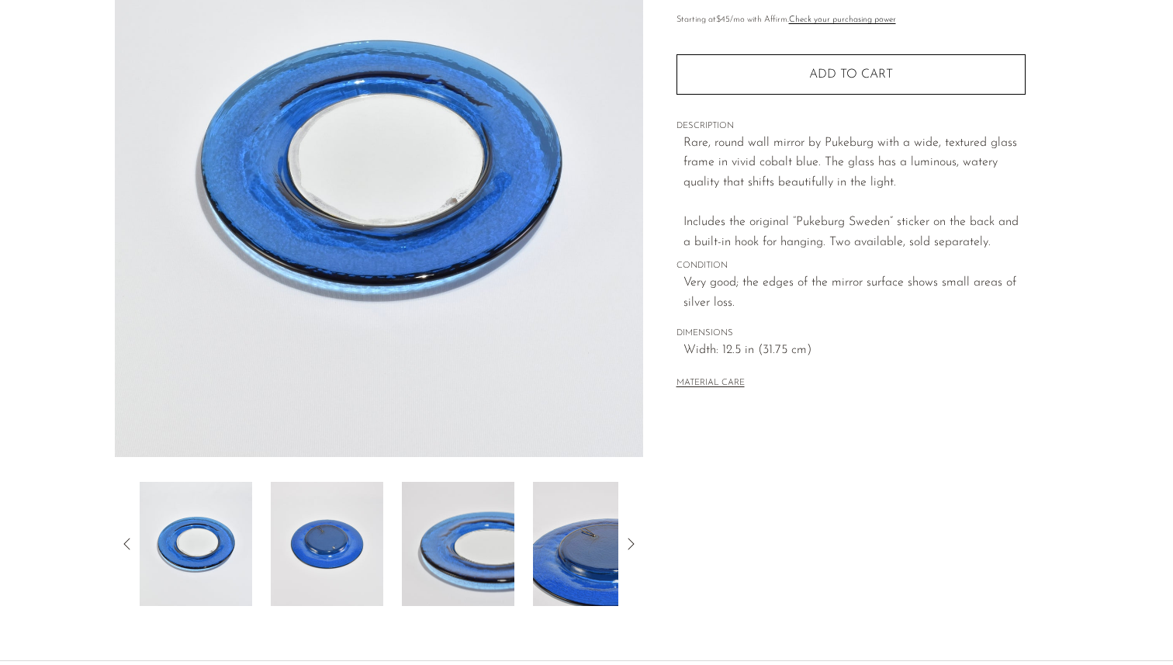
scroll to position [159, 0]
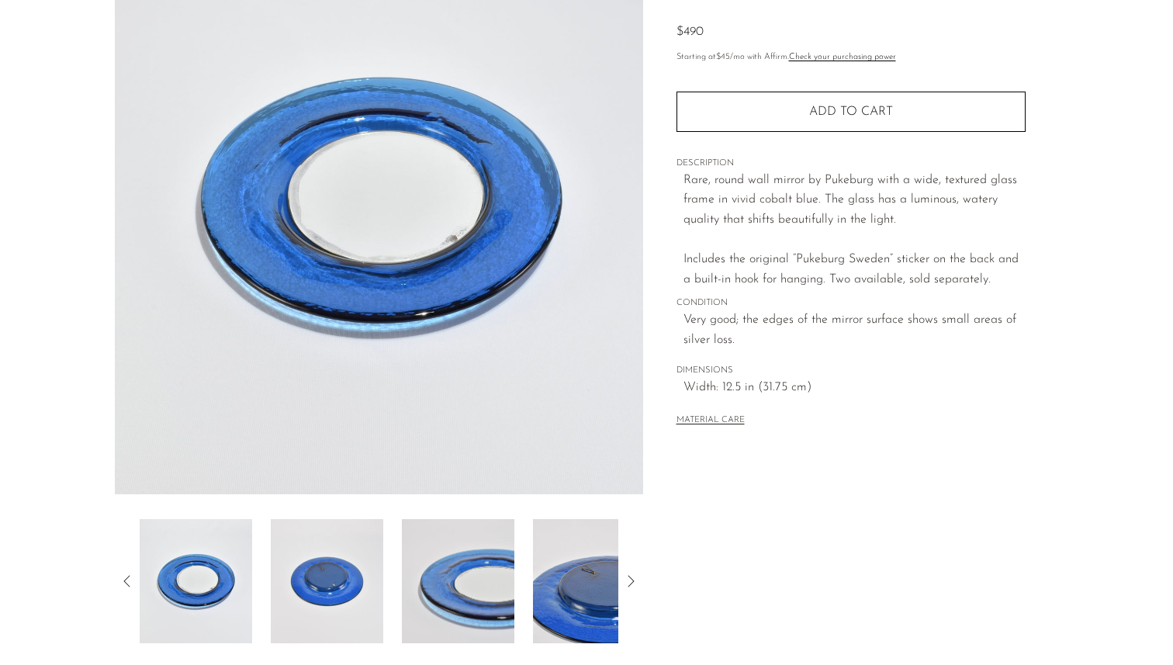
click at [322, 614] on img at bounding box center [327, 581] width 112 height 124
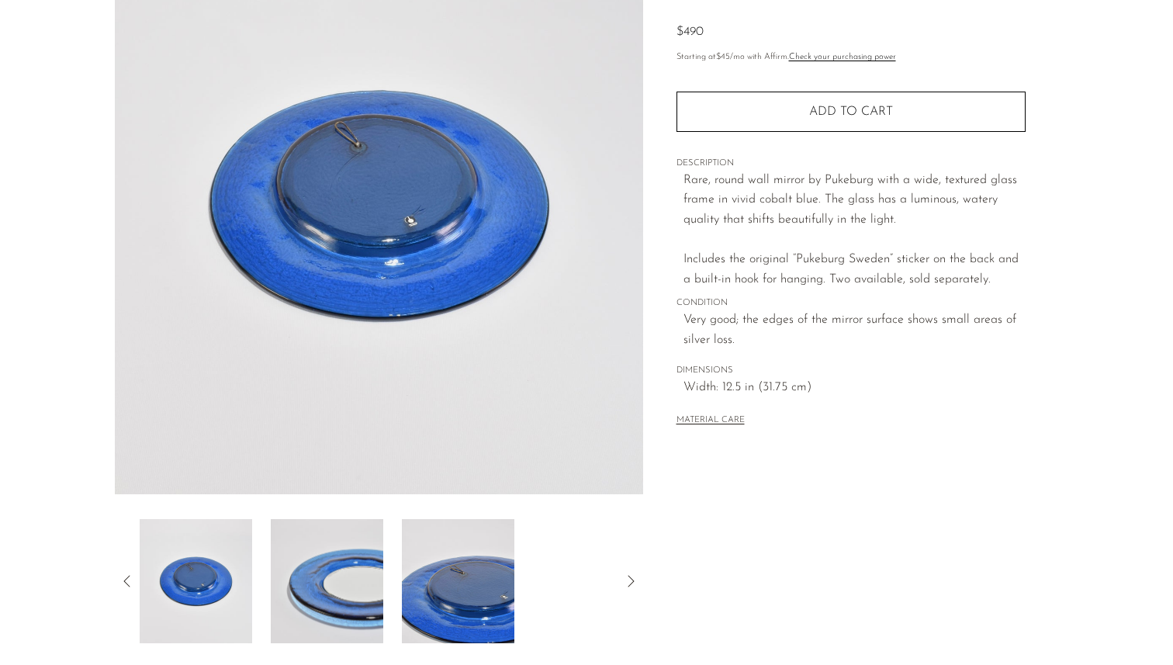
click at [368, 600] on img at bounding box center [327, 581] width 112 height 124
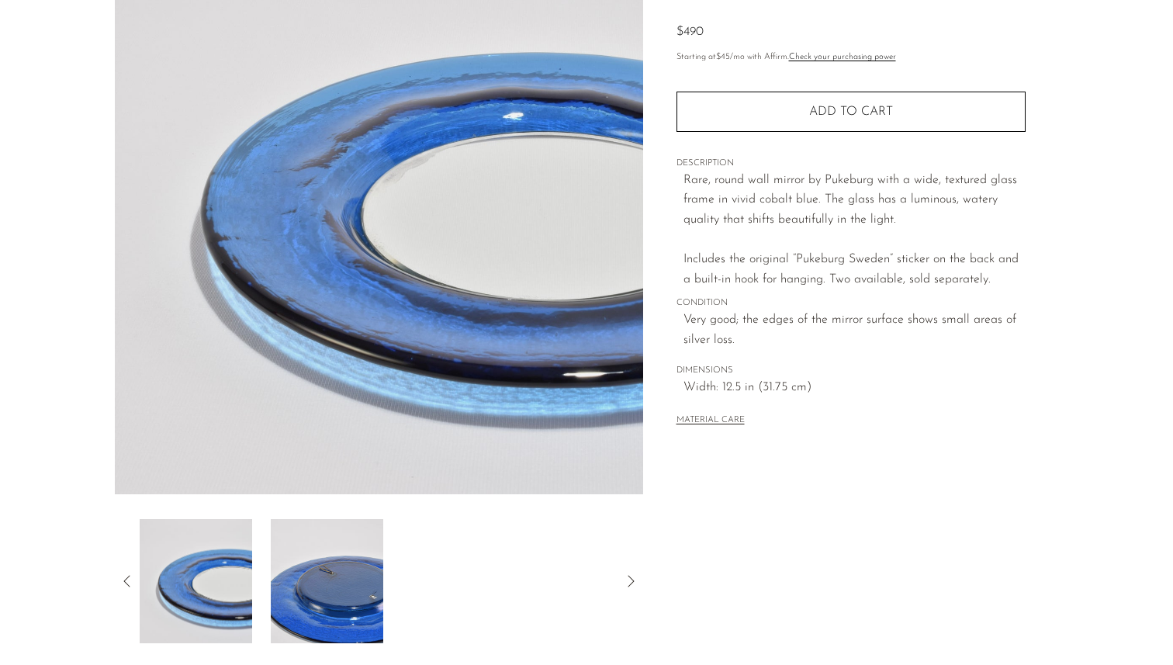
click at [401, 599] on div at bounding box center [379, 581] width 479 height 124
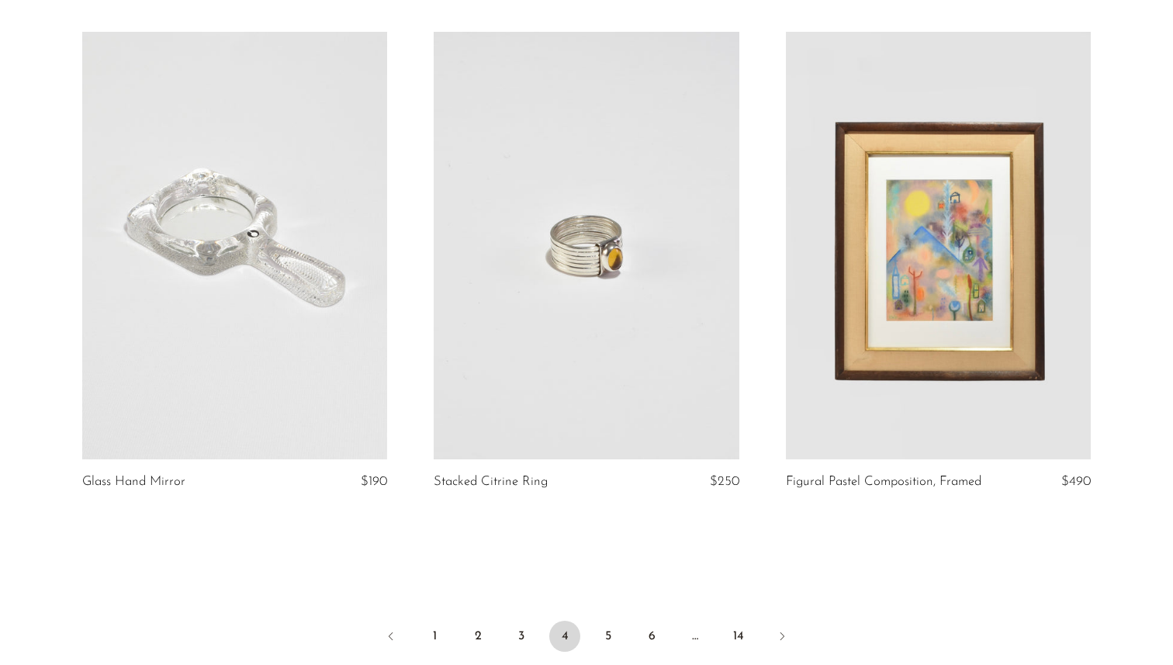
scroll to position [5689, 0]
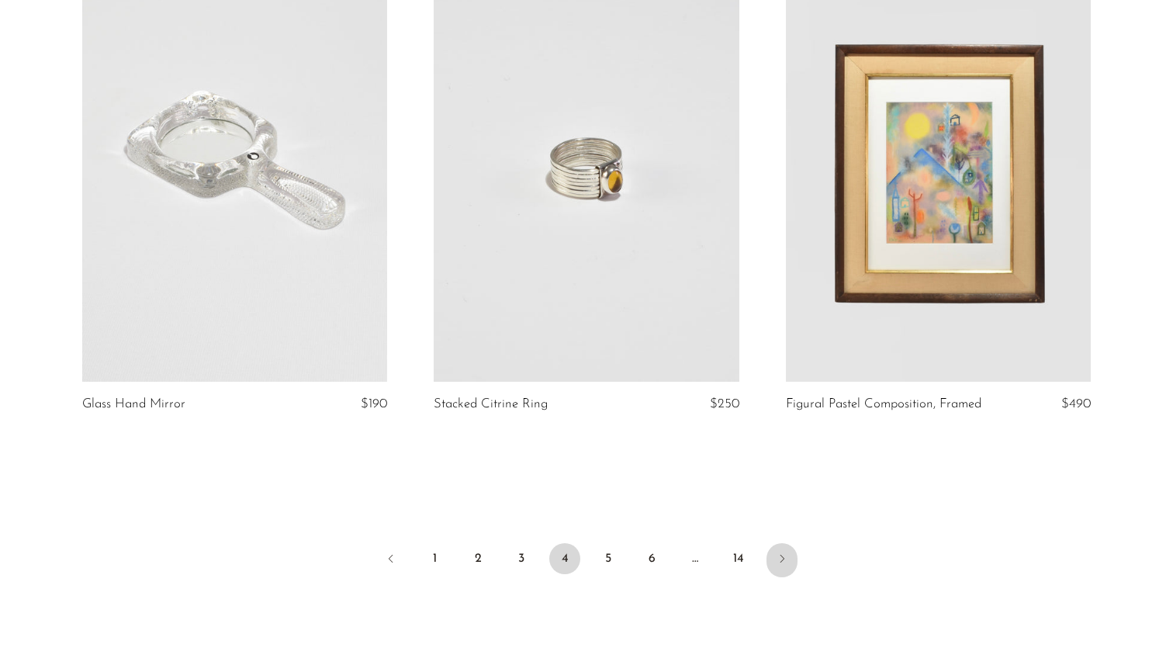
click at [774, 543] on link "Next" at bounding box center [782, 560] width 31 height 34
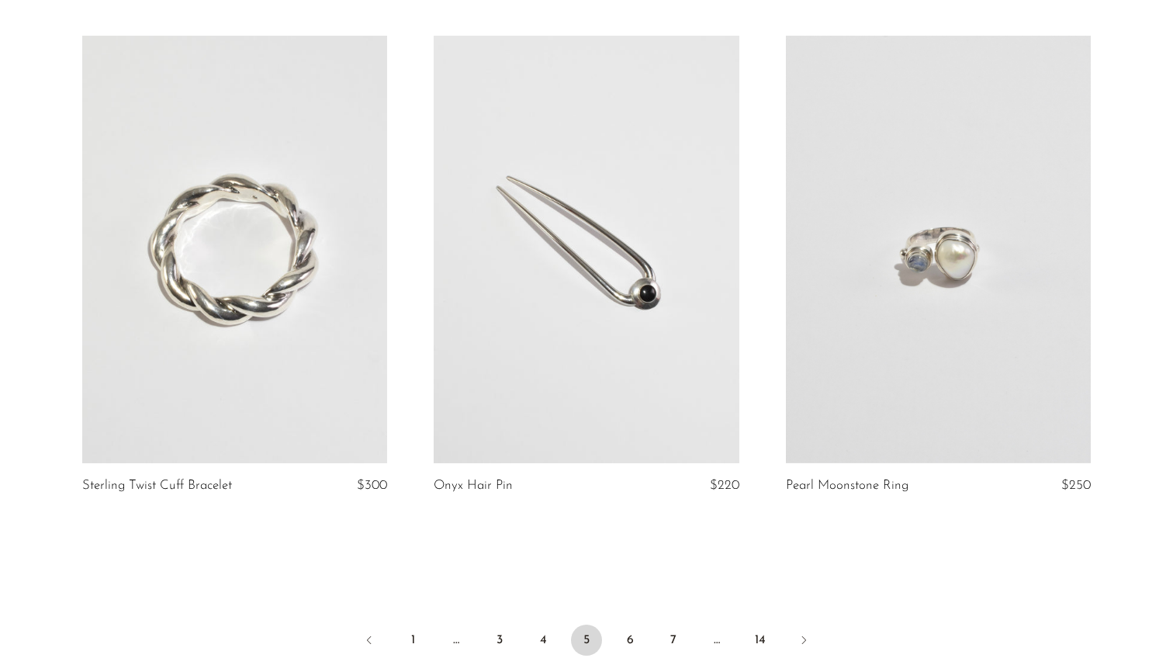
scroll to position [5806, 0]
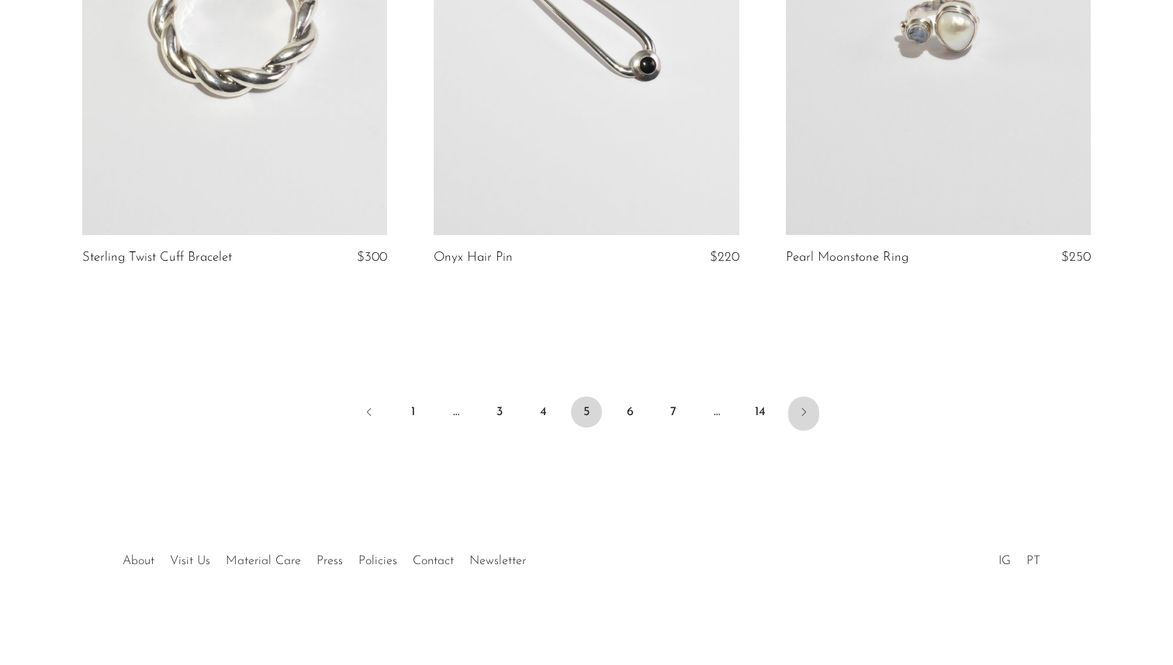
click at [809, 410] on icon "Next" at bounding box center [804, 412] width 12 height 12
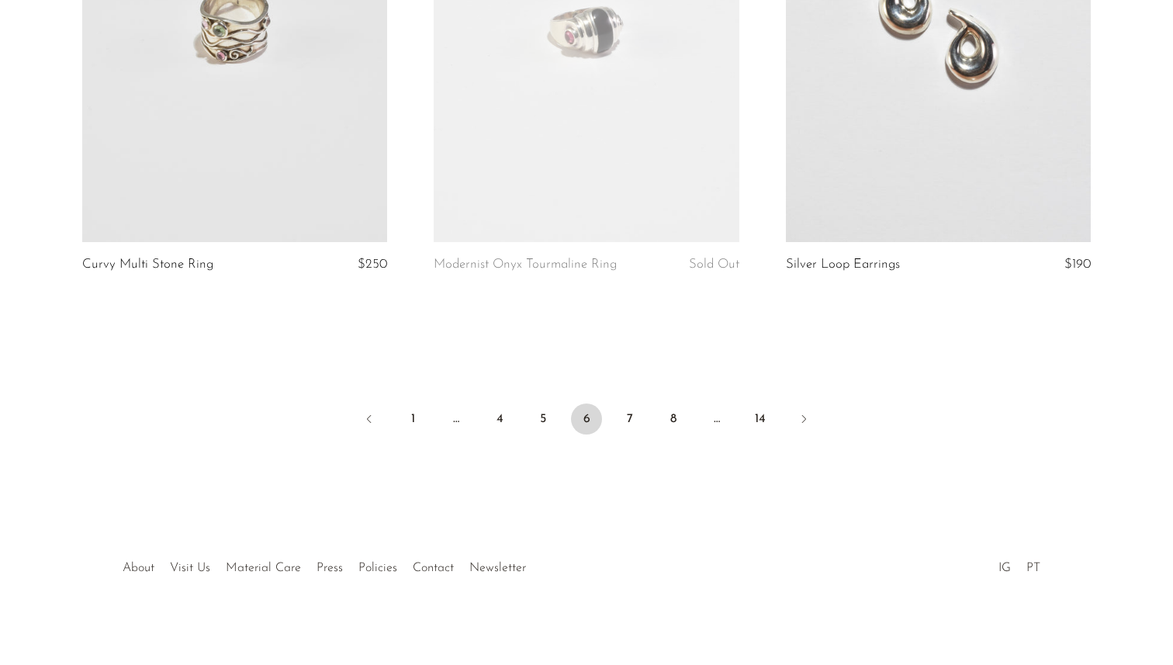
scroll to position [5806, 0]
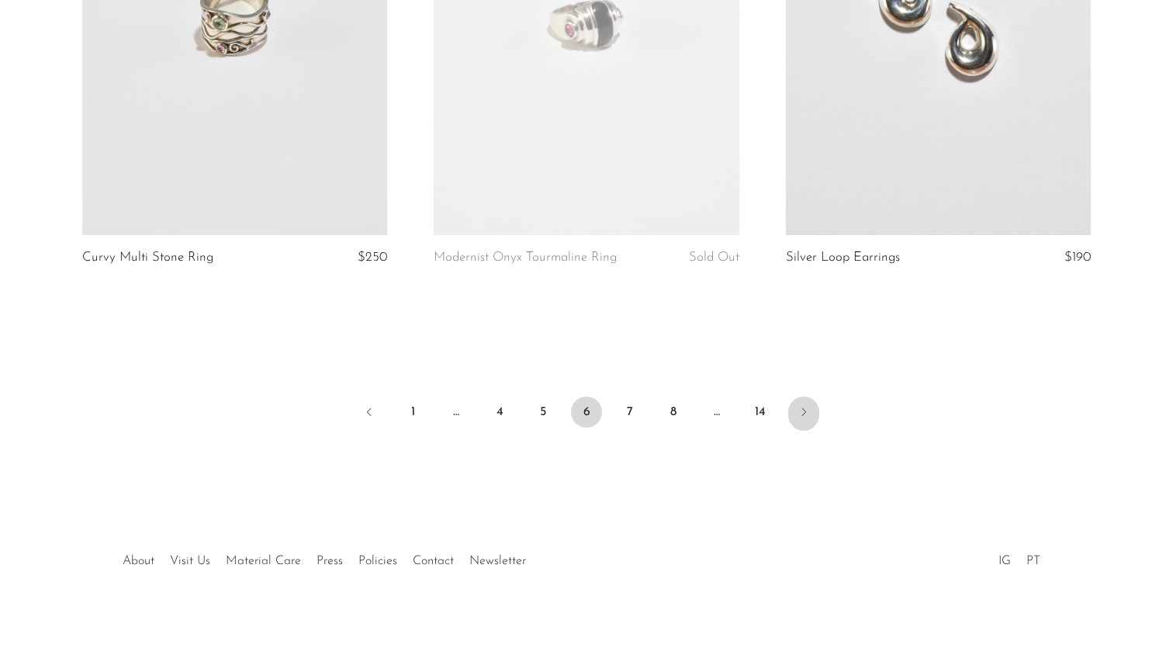
click at [789, 416] on link "Next" at bounding box center [803, 413] width 31 height 34
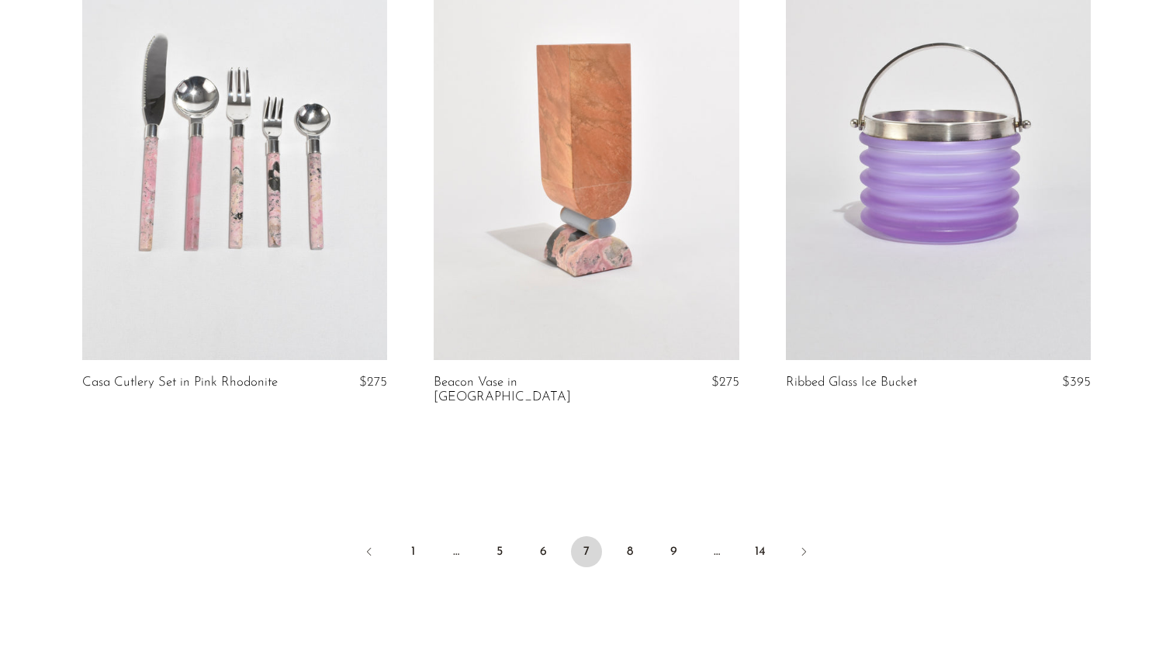
scroll to position [5752, 0]
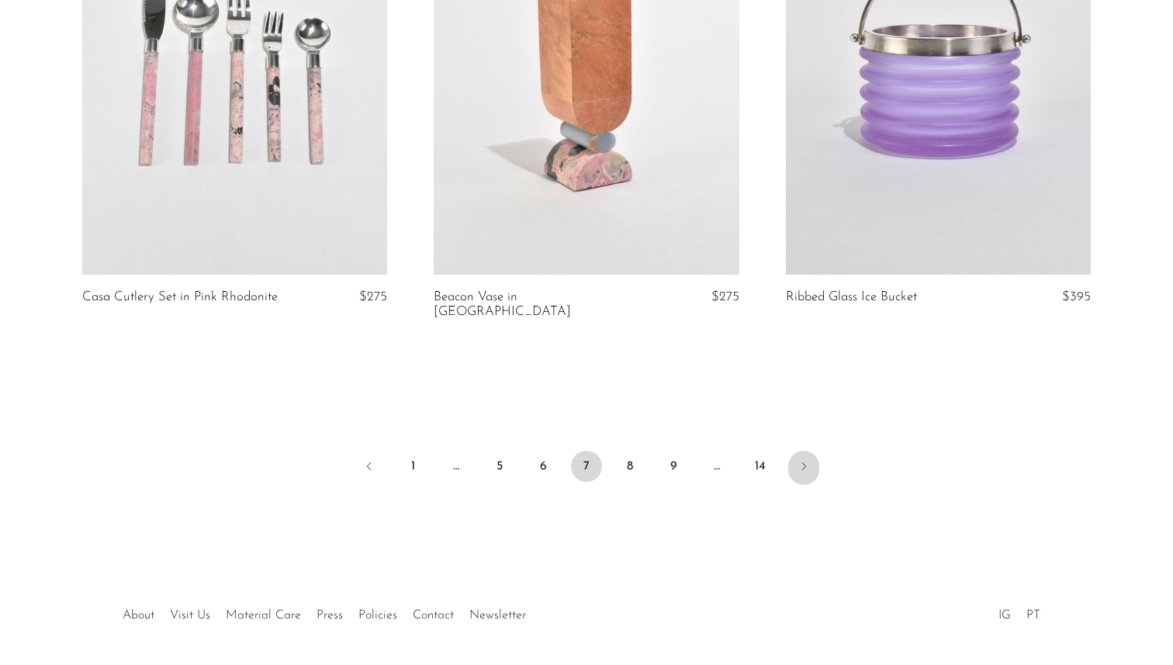
click at [801, 460] on icon "Next" at bounding box center [804, 466] width 12 height 12
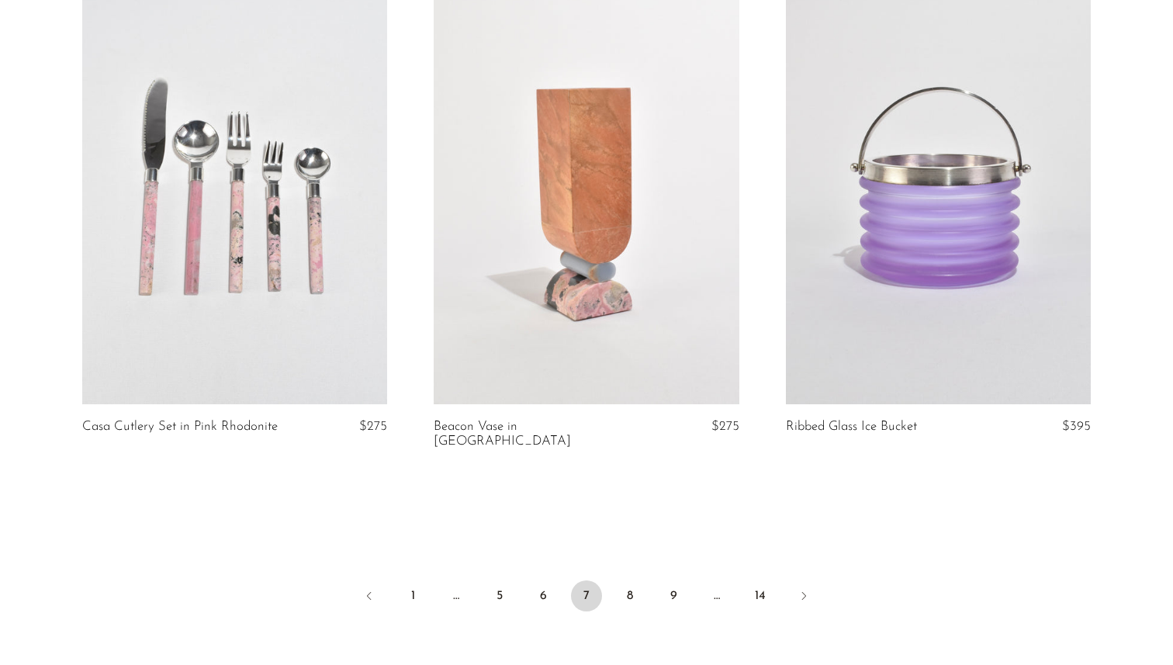
scroll to position [5624, 0]
click at [523, 203] on link at bounding box center [587, 188] width 306 height 427
click at [787, 583] on ul "1 … 5 6 7 8 9 … 14" at bounding box center [586, 596] width 993 height 47
click at [797, 580] on link "Next" at bounding box center [803, 596] width 31 height 34
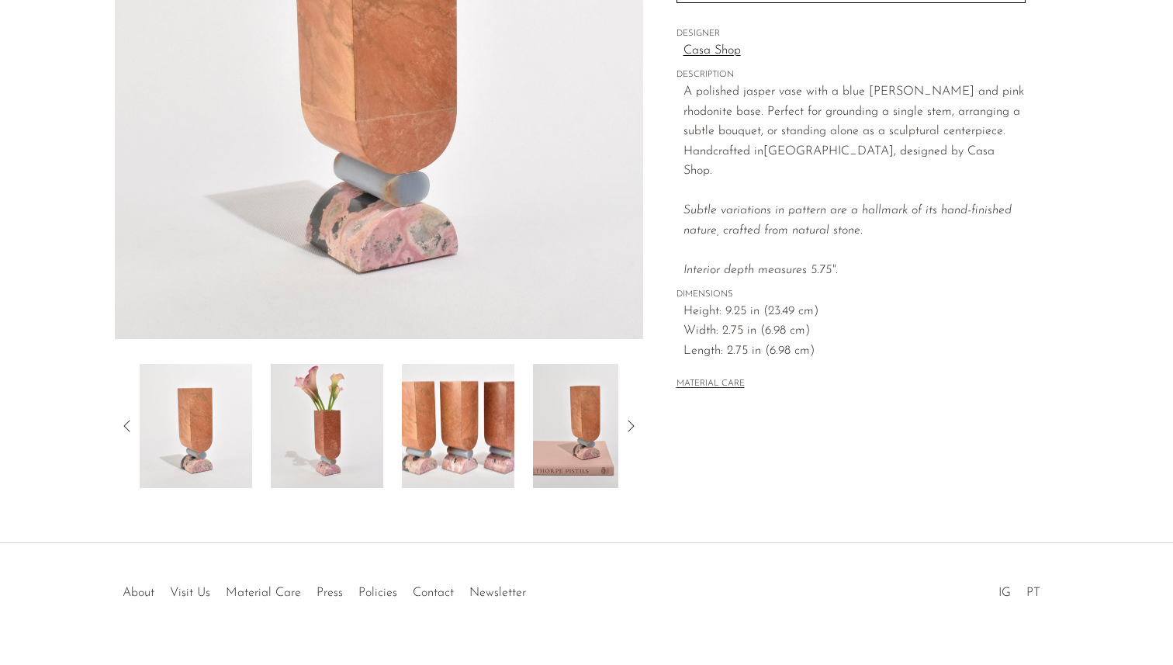
scroll to position [345, 0]
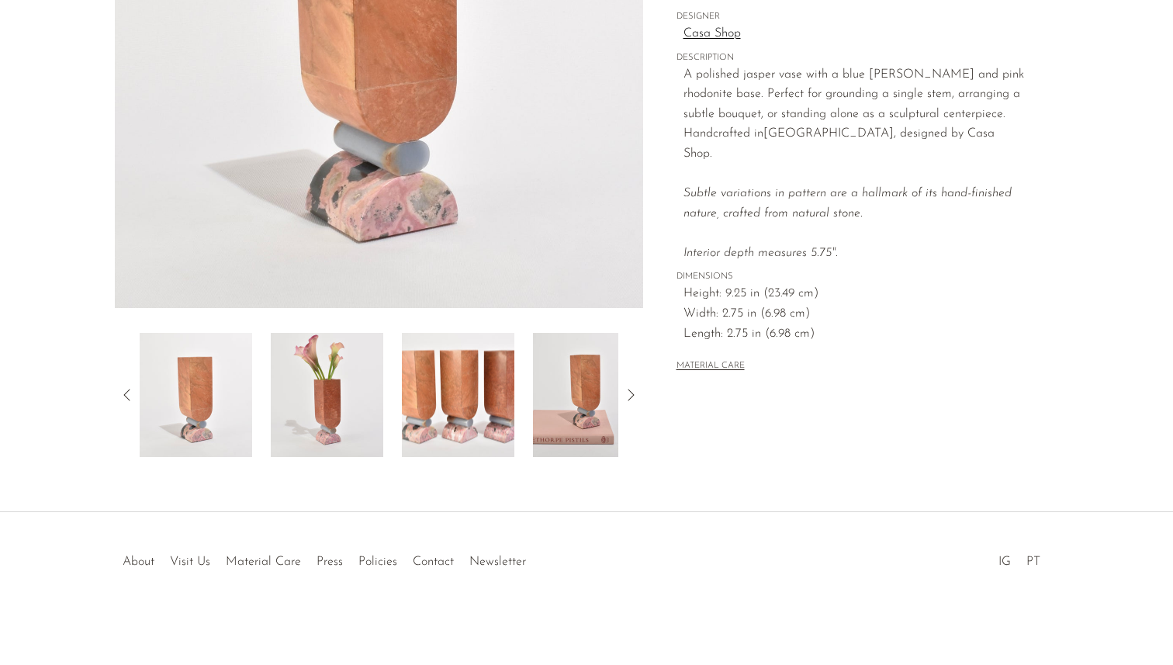
click at [583, 399] on img at bounding box center [589, 395] width 112 height 124
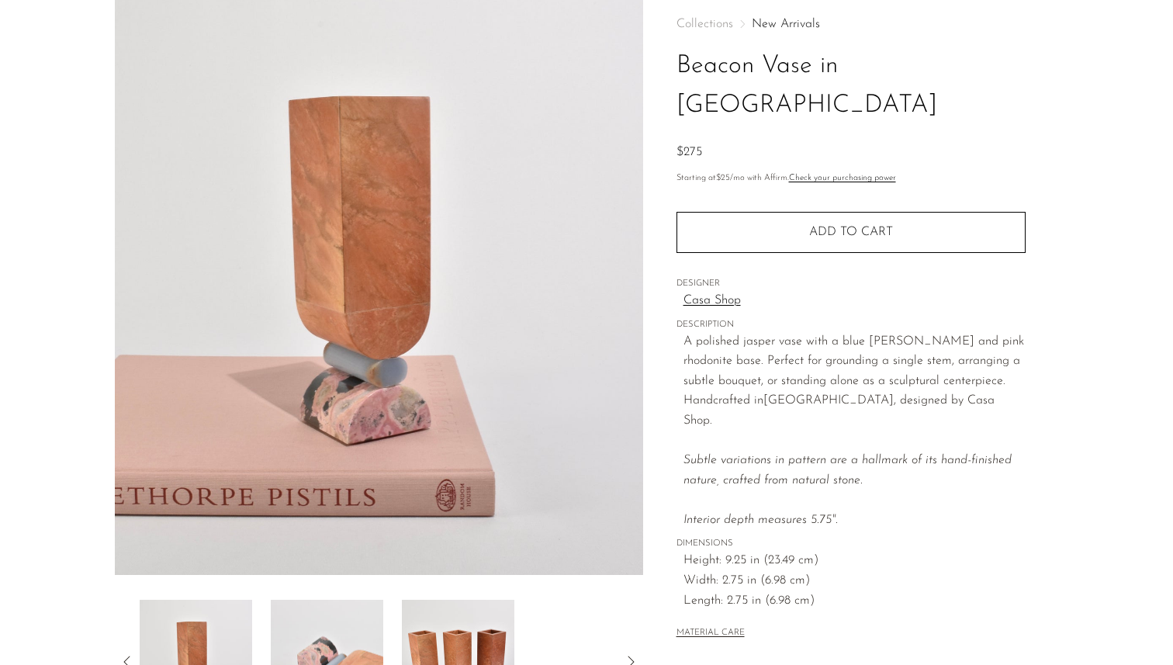
scroll to position [0, 0]
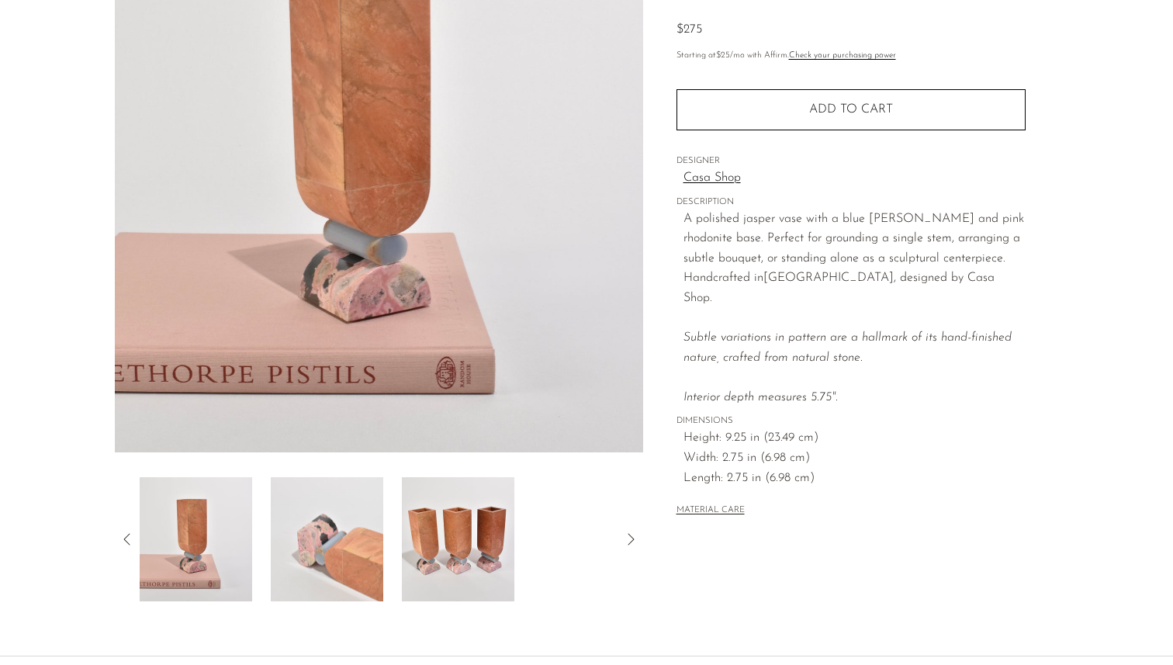
click at [360, 515] on img at bounding box center [327, 539] width 112 height 124
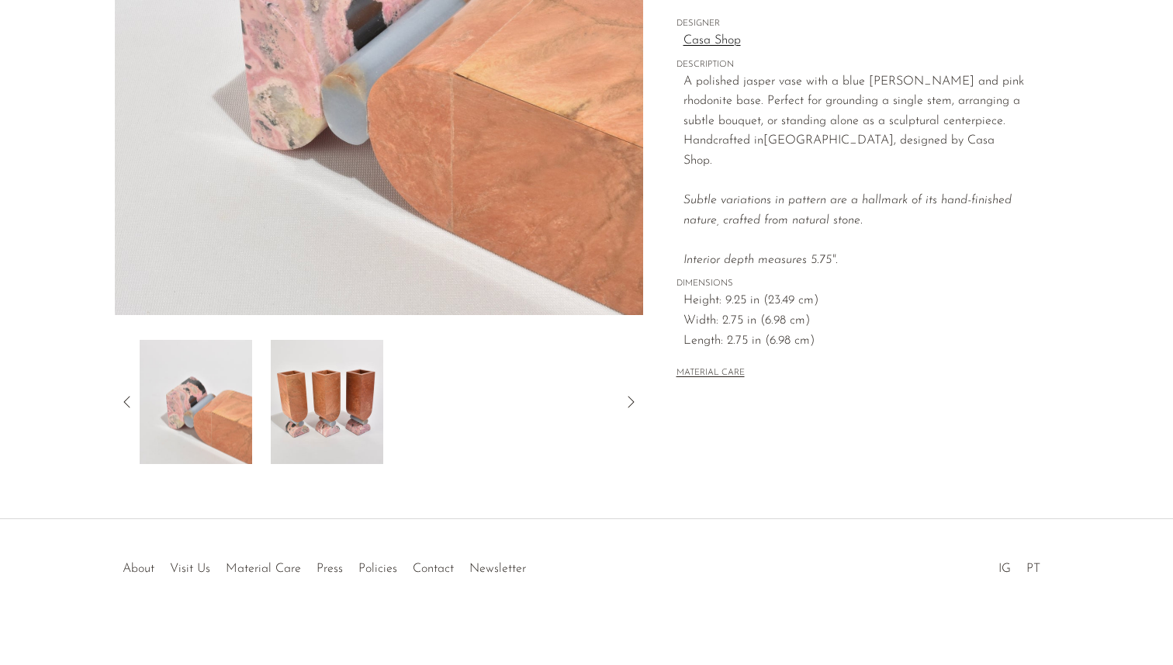
scroll to position [345, 0]
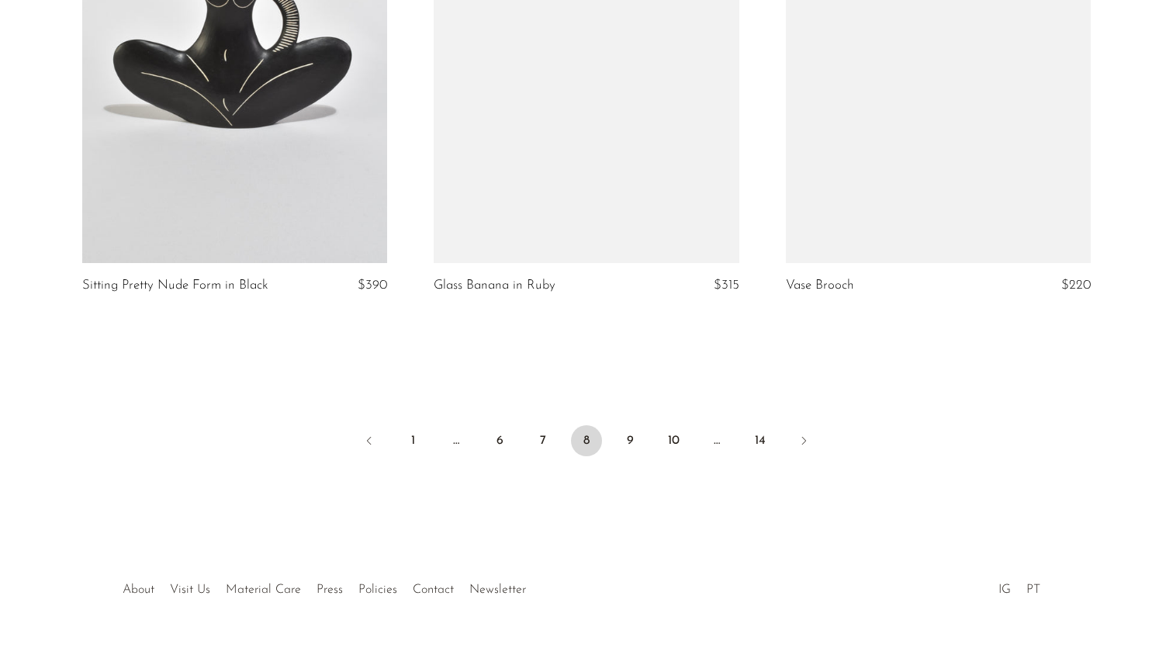
scroll to position [5792, 0]
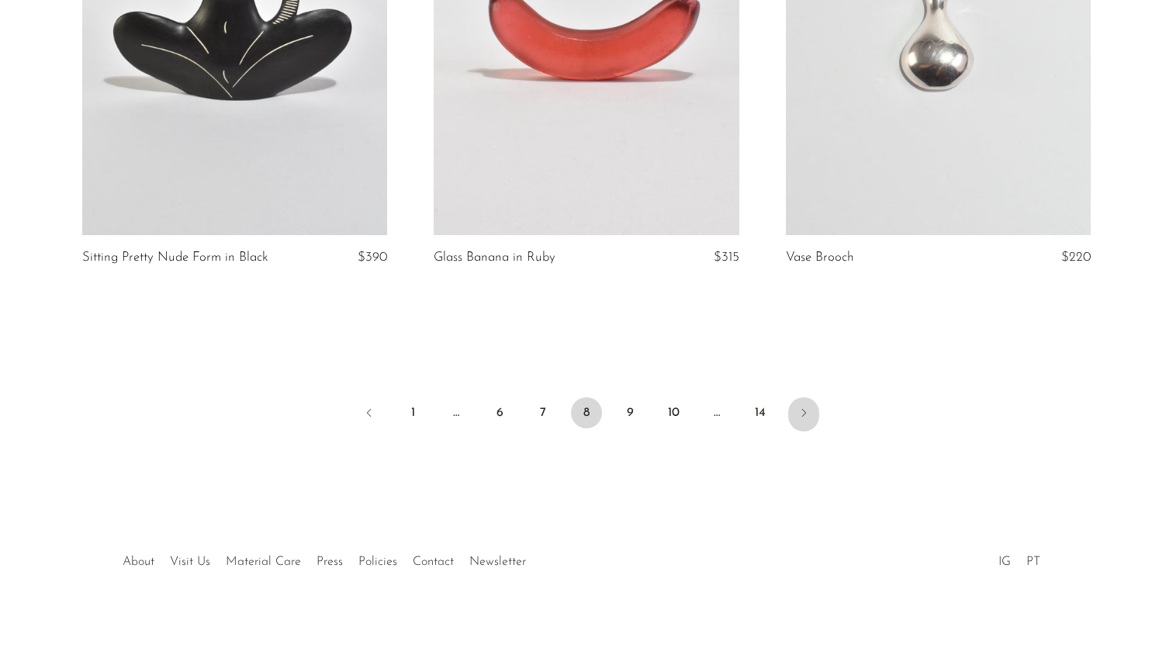
click at [798, 407] on icon "Next" at bounding box center [804, 413] width 12 height 12
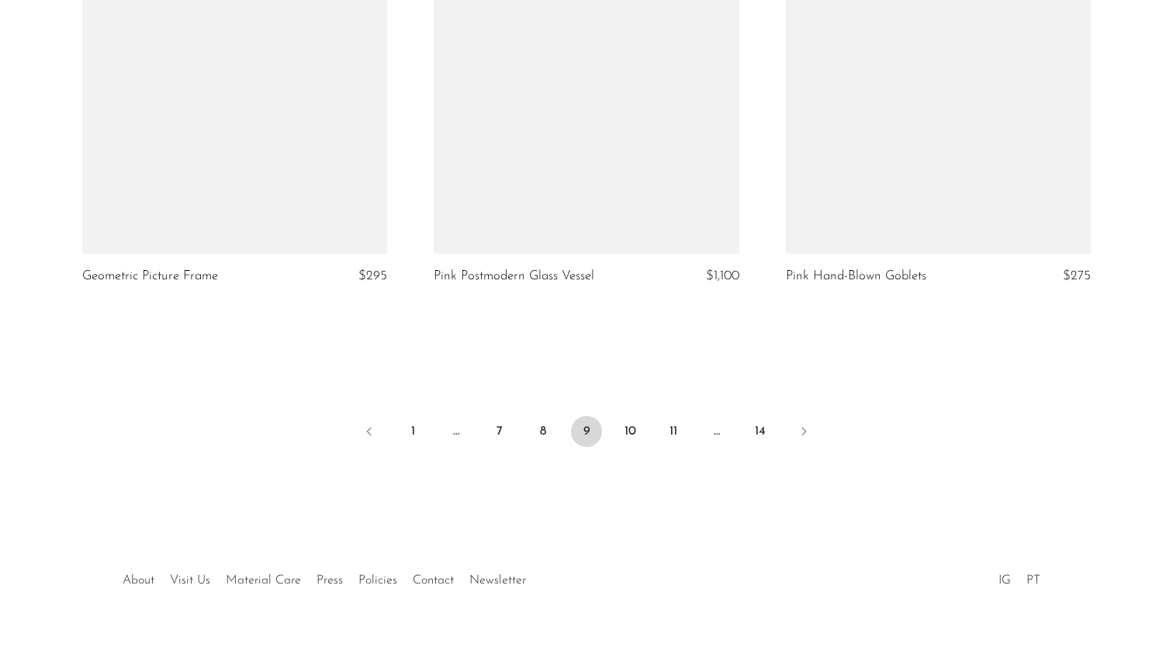
scroll to position [5792, 0]
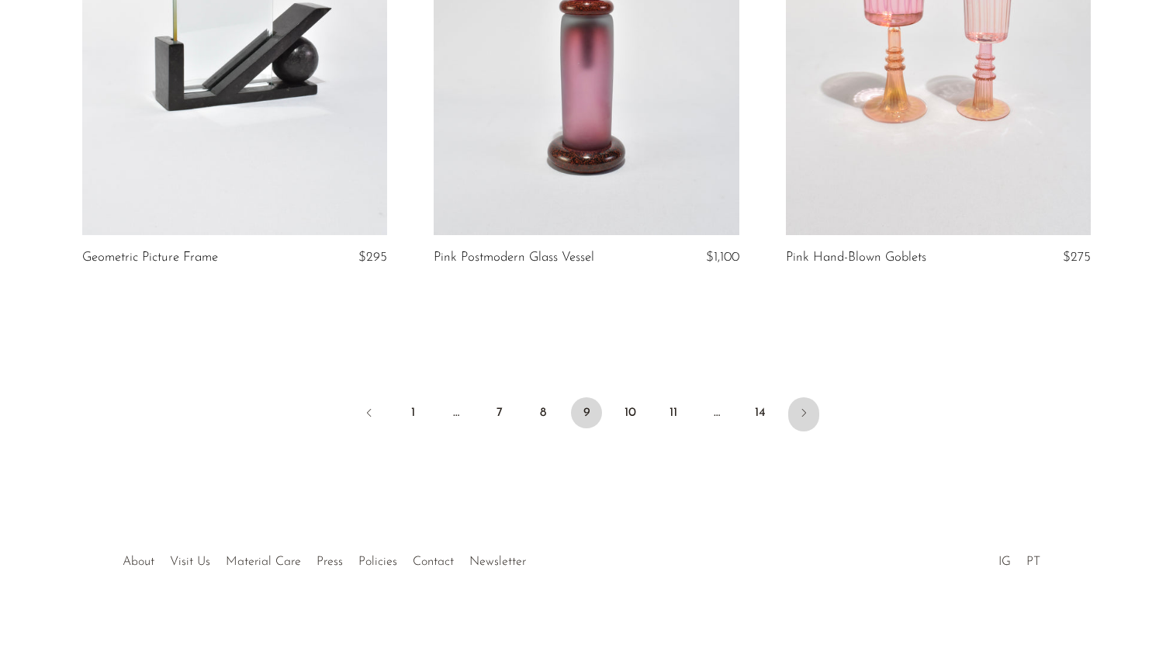
click at [808, 414] on icon "Next" at bounding box center [804, 413] width 12 height 12
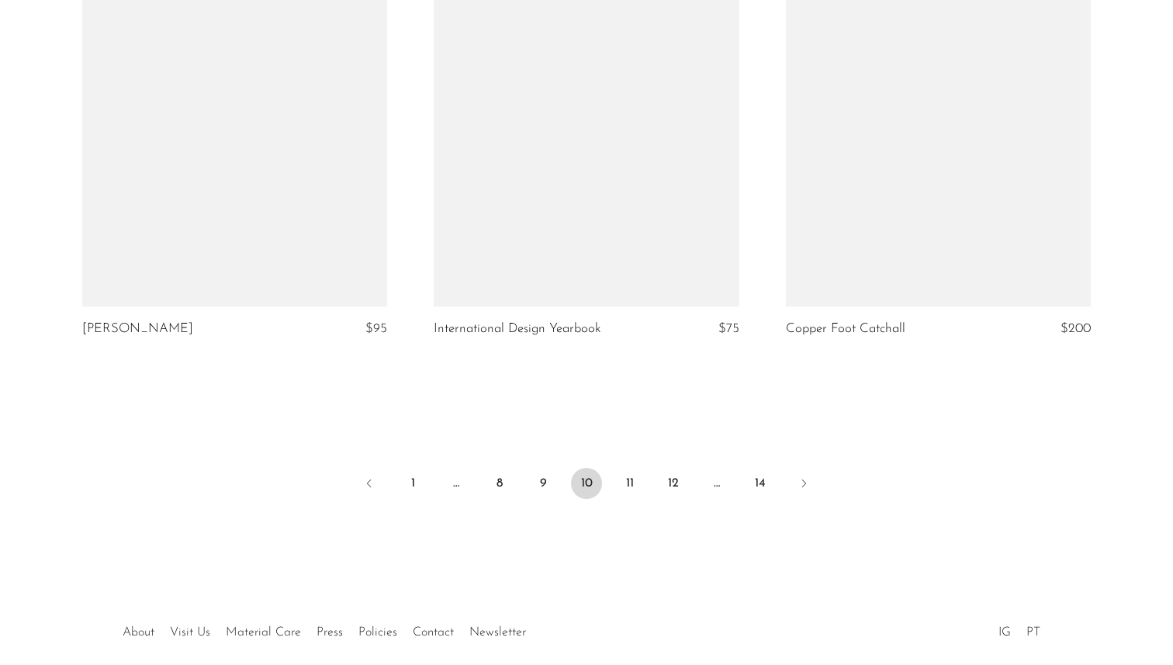
scroll to position [5792, 0]
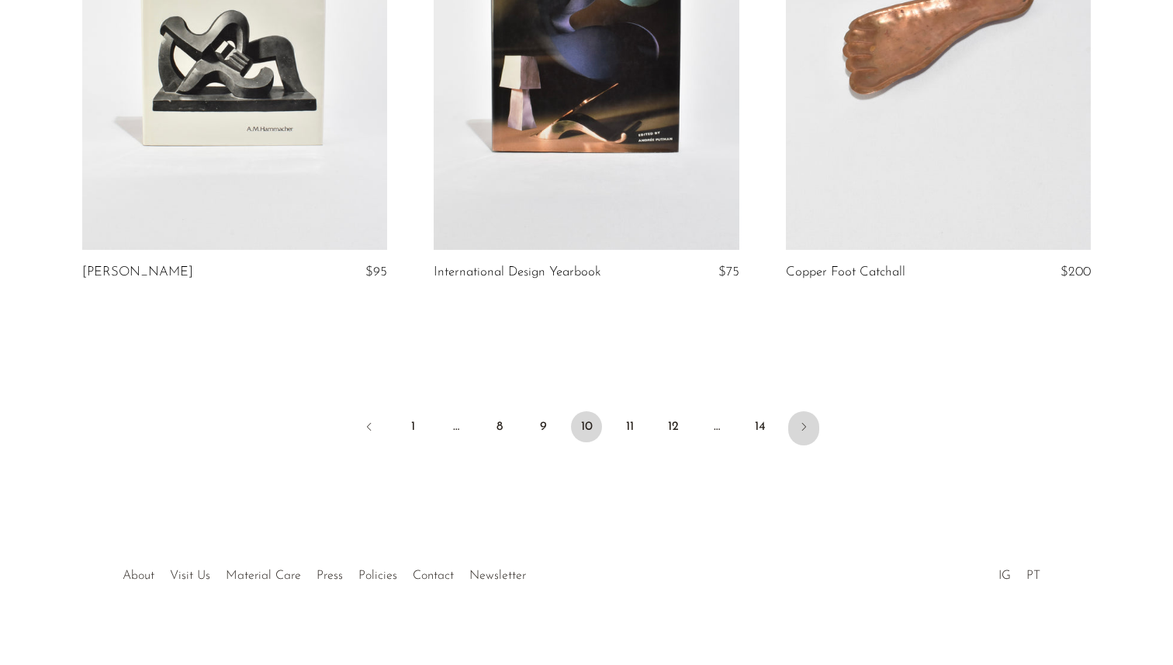
click at [790, 411] on link "Next" at bounding box center [803, 428] width 31 height 34
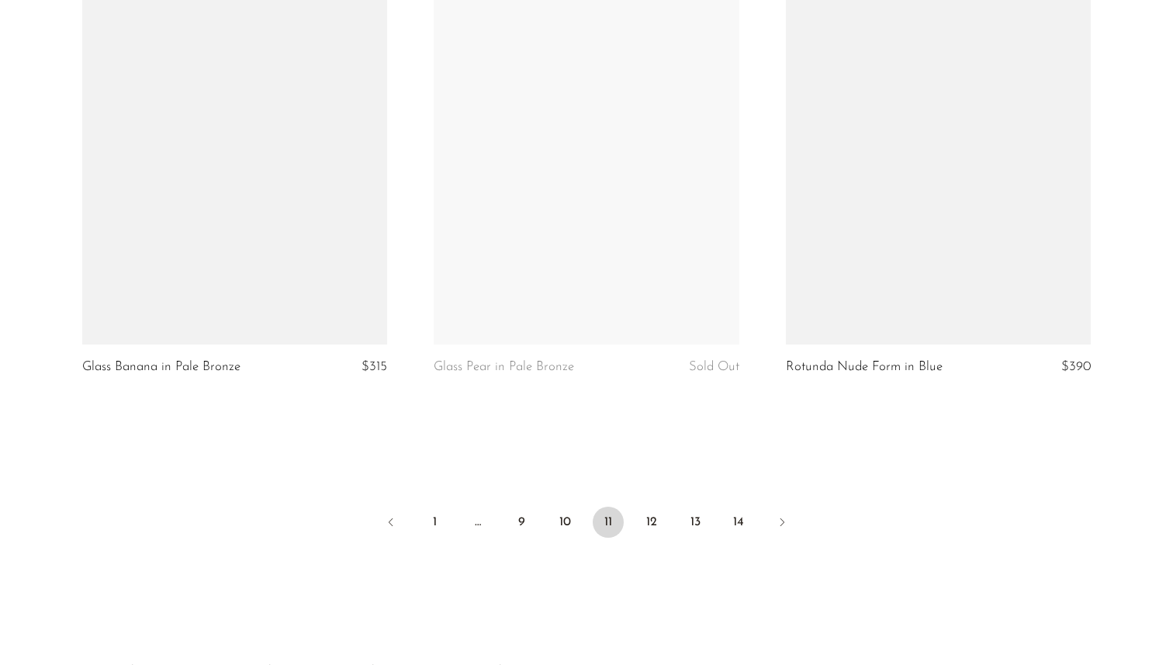
scroll to position [5792, 0]
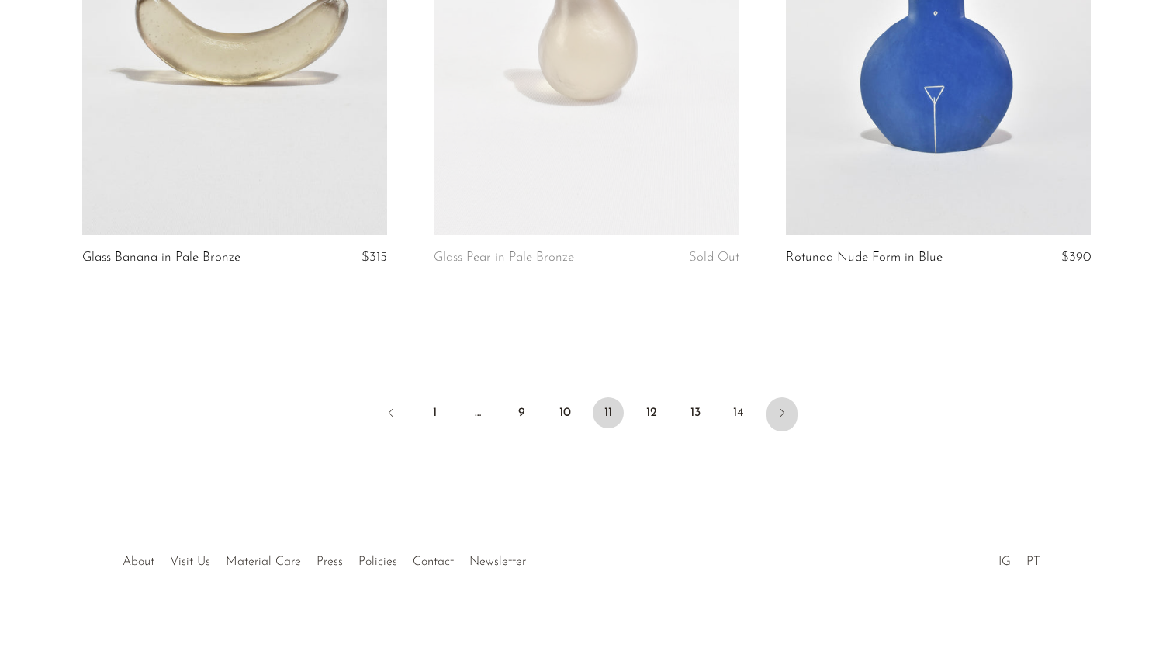
click at [782, 415] on icon "Next" at bounding box center [782, 413] width 12 height 12
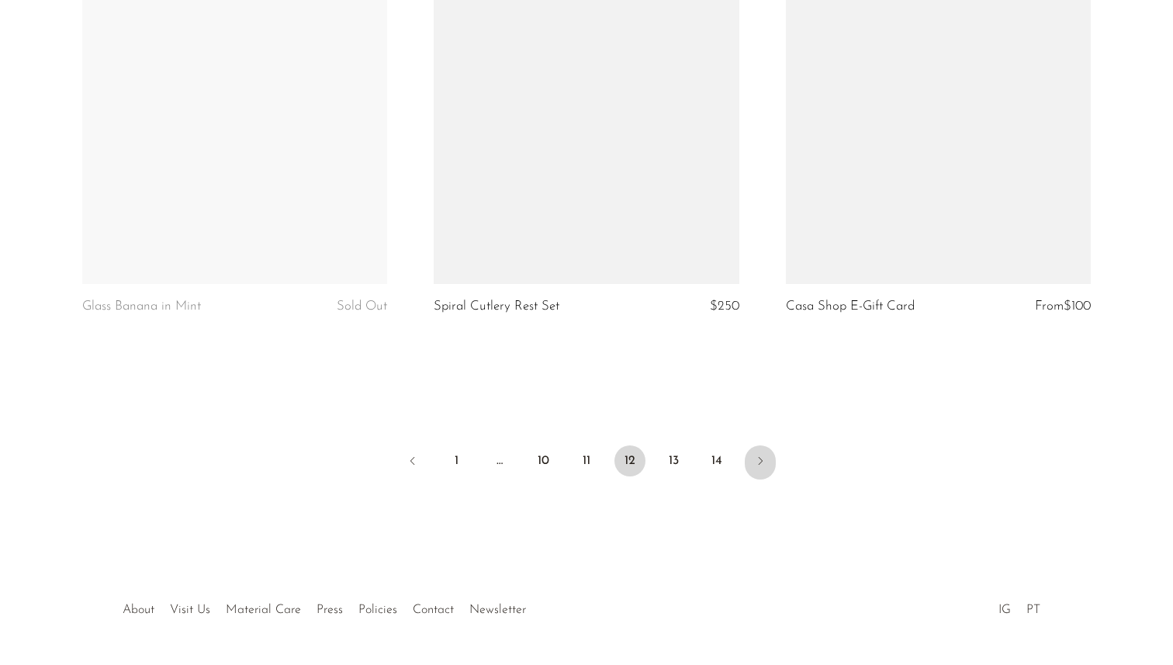
scroll to position [5798, 0]
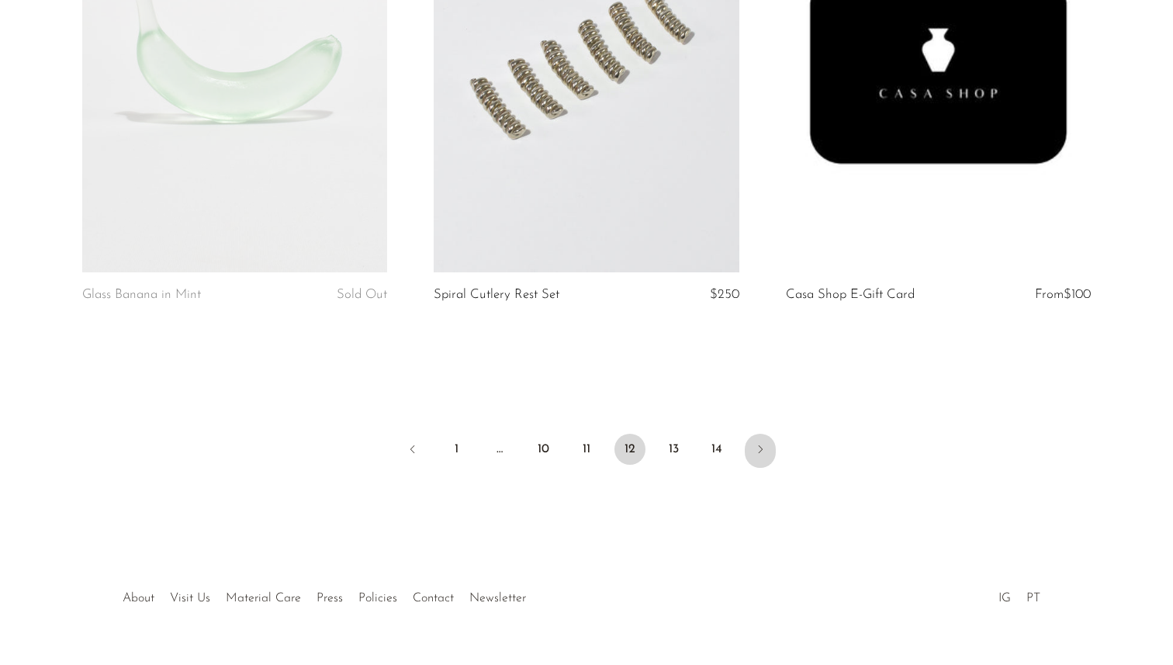
click at [770, 434] on link "Next" at bounding box center [760, 451] width 31 height 34
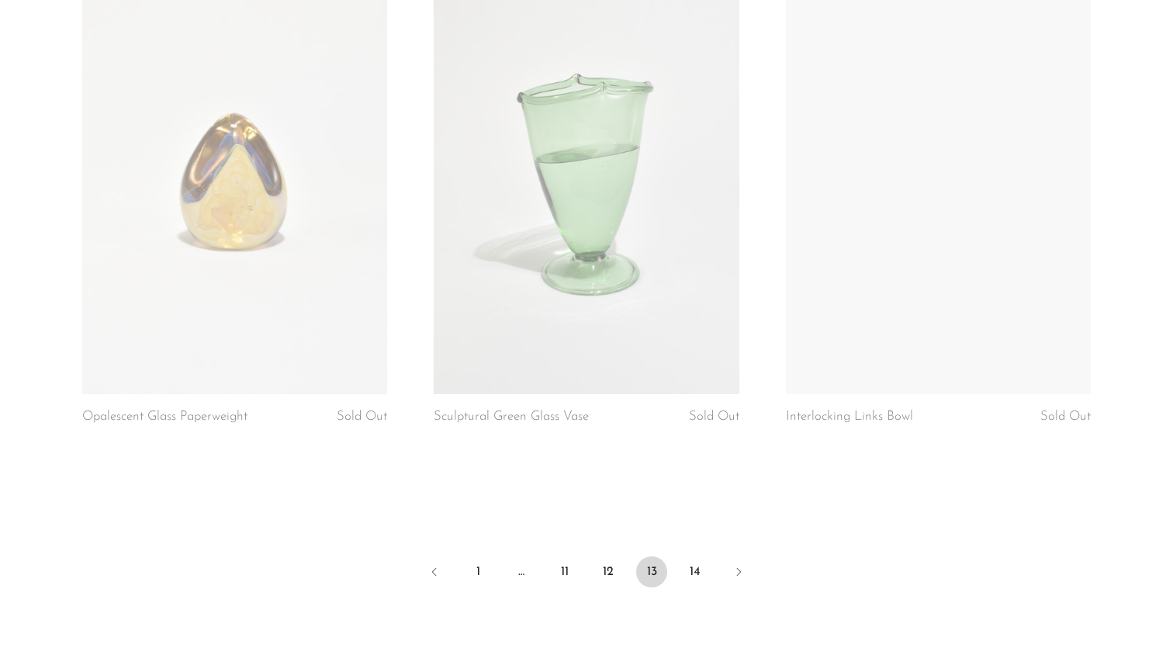
scroll to position [5792, 0]
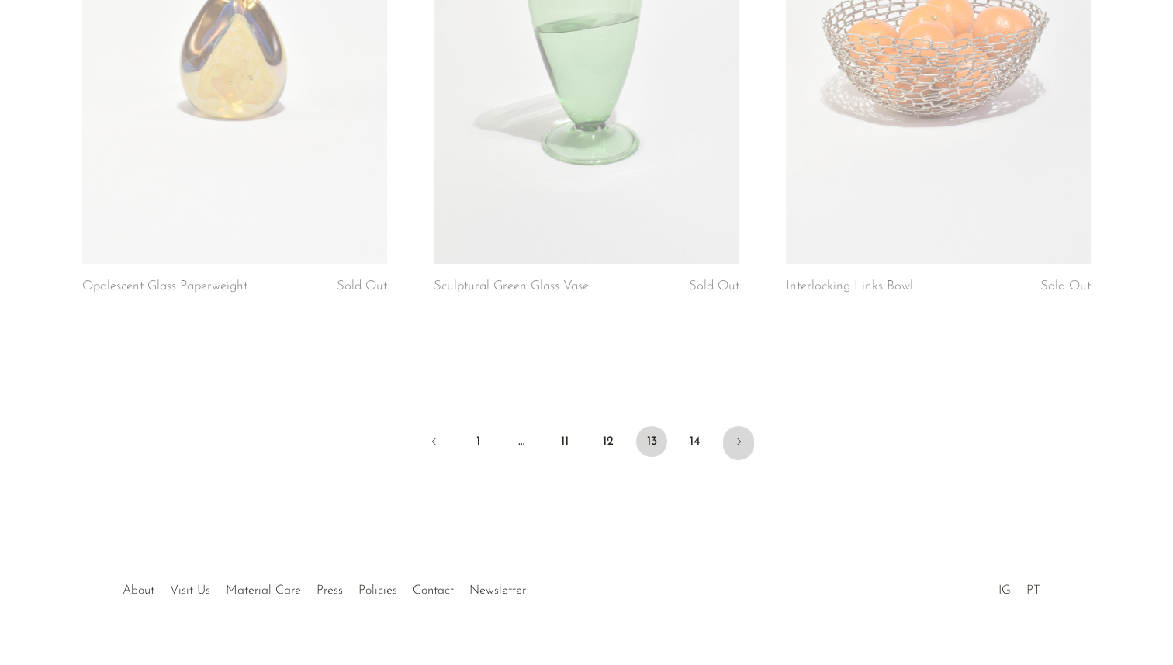
click at [744, 435] on icon "Next" at bounding box center [738, 441] width 12 height 12
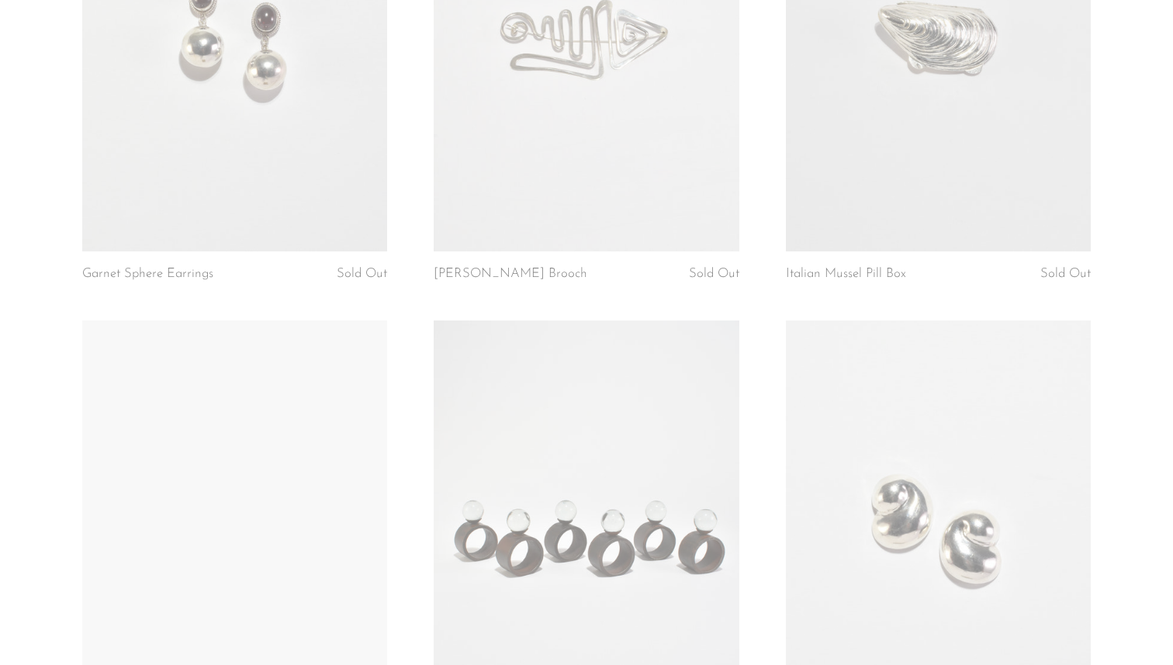
scroll to position [2304, 0]
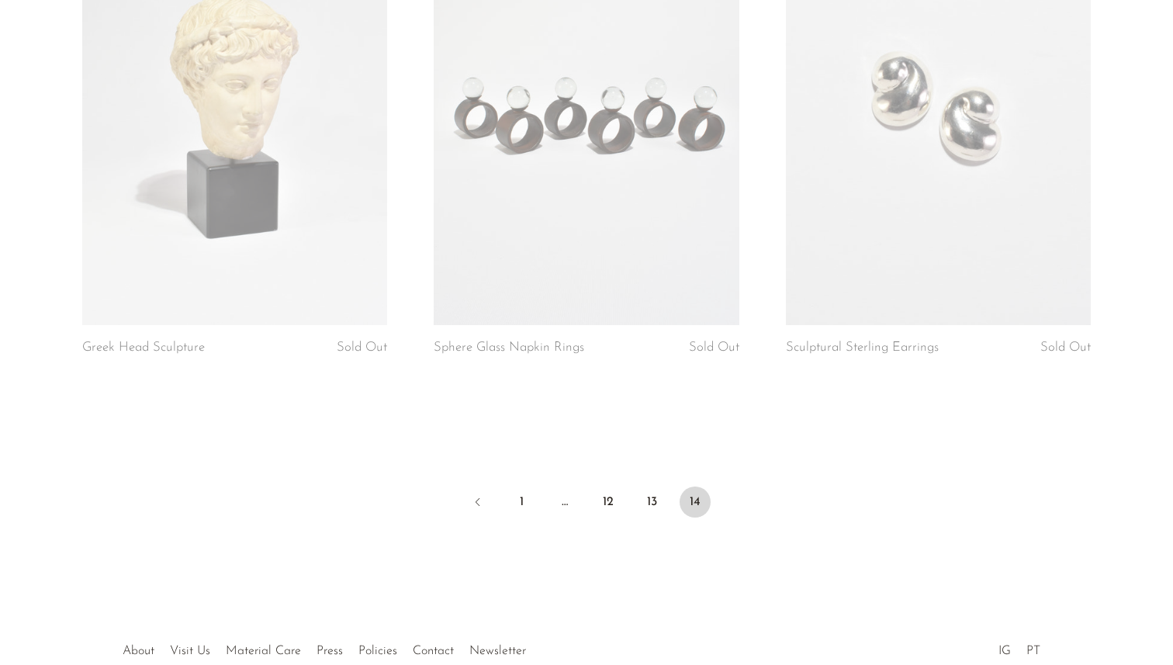
click at [697, 344] on span "Sold Out" at bounding box center [714, 347] width 50 height 13
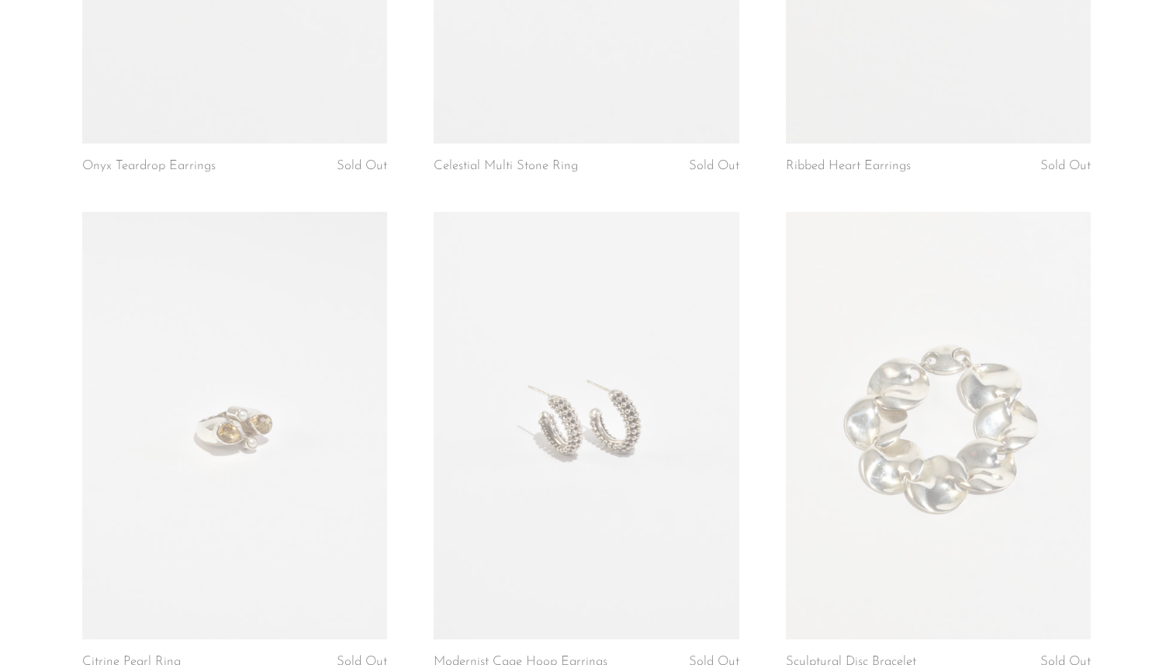
scroll to position [1352, 0]
